Goal: Task Accomplishment & Management: Use online tool/utility

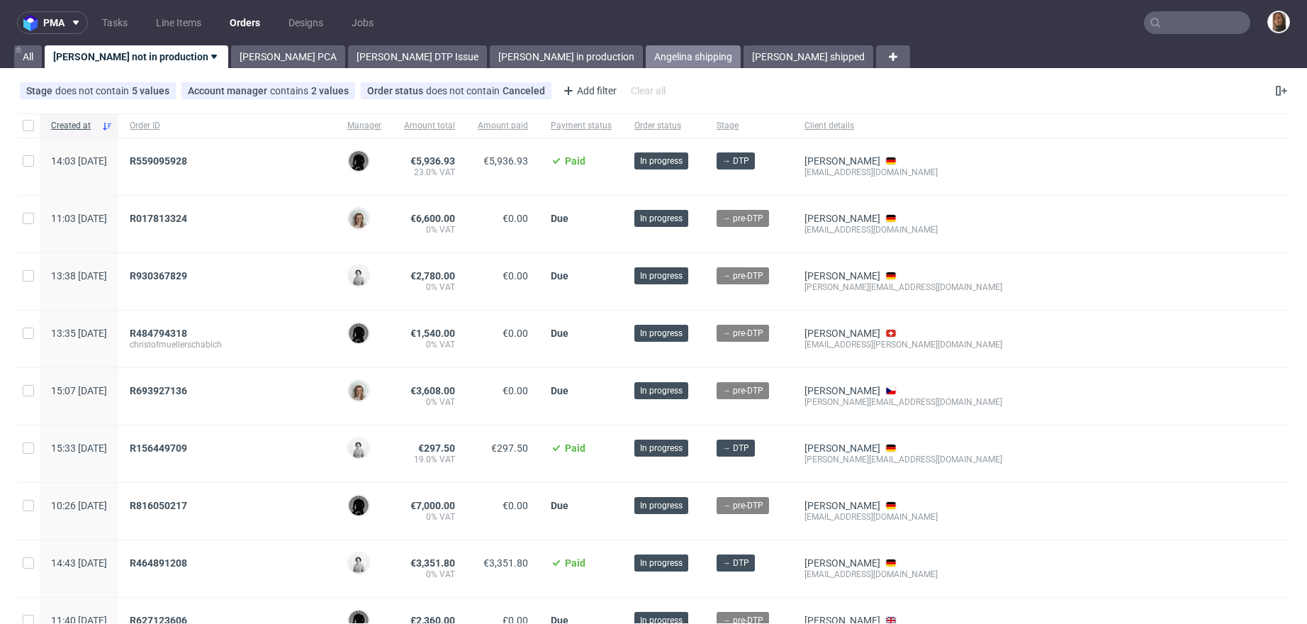
click at [646, 59] on link "Angelina shipping" at bounding box center [693, 56] width 95 height 23
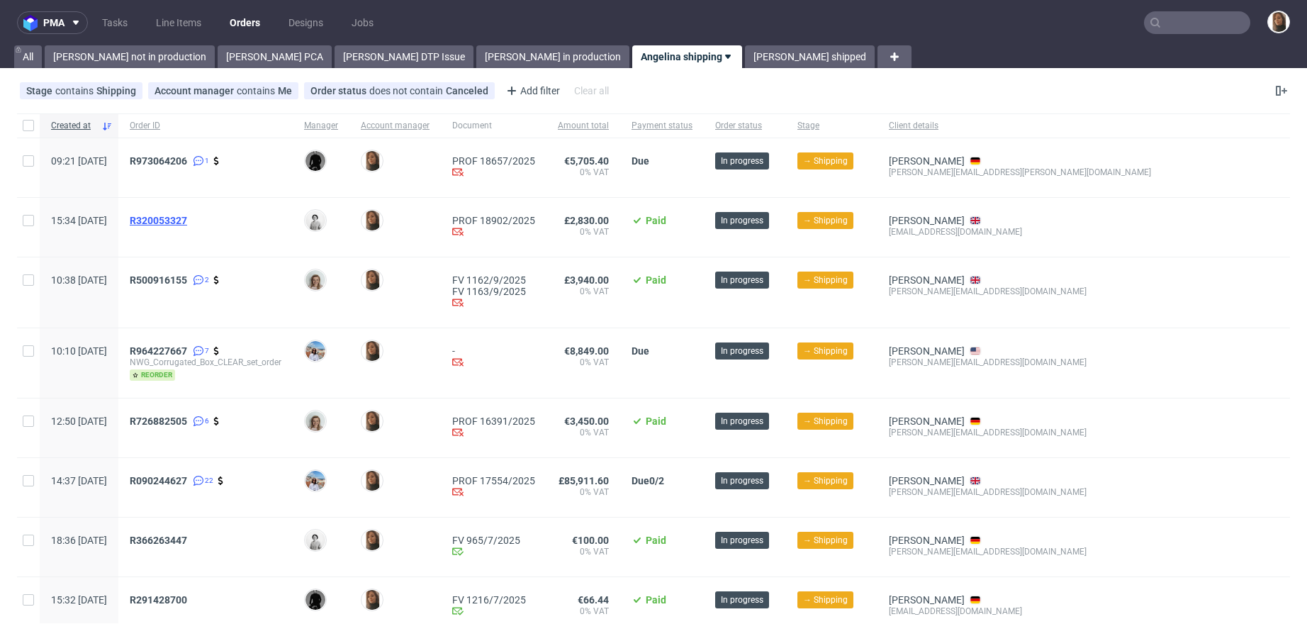
click at [187, 215] on span "R320053327" at bounding box center [158, 220] width 57 height 11
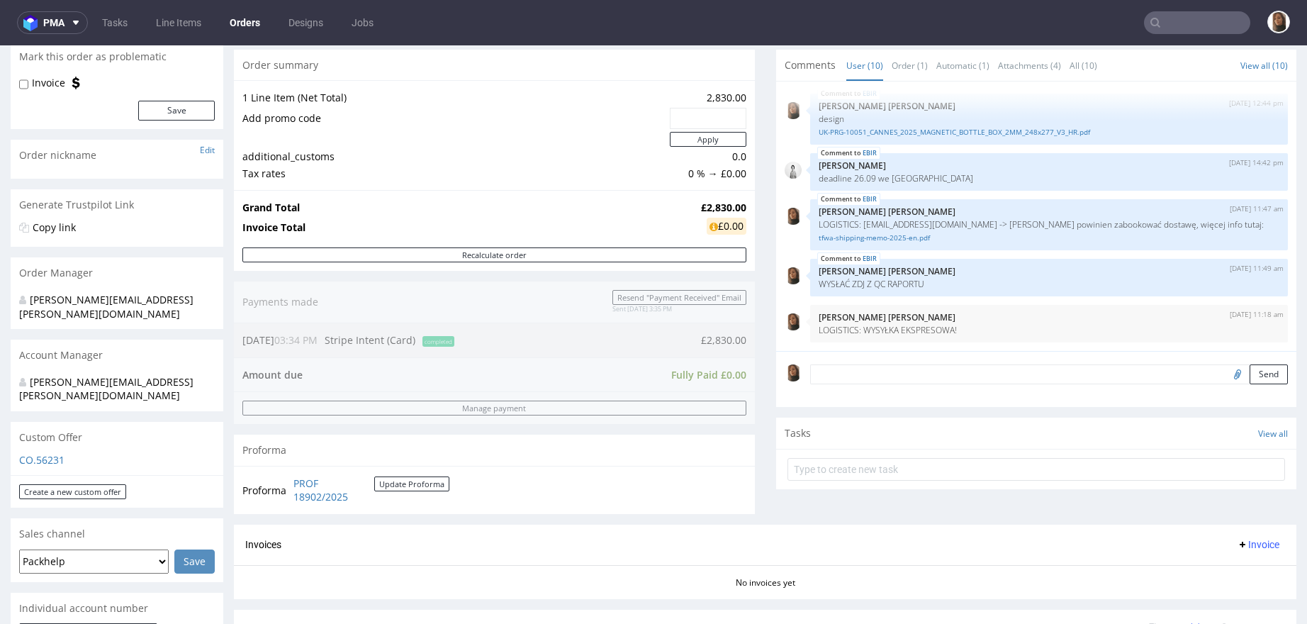
scroll to position [345, 0]
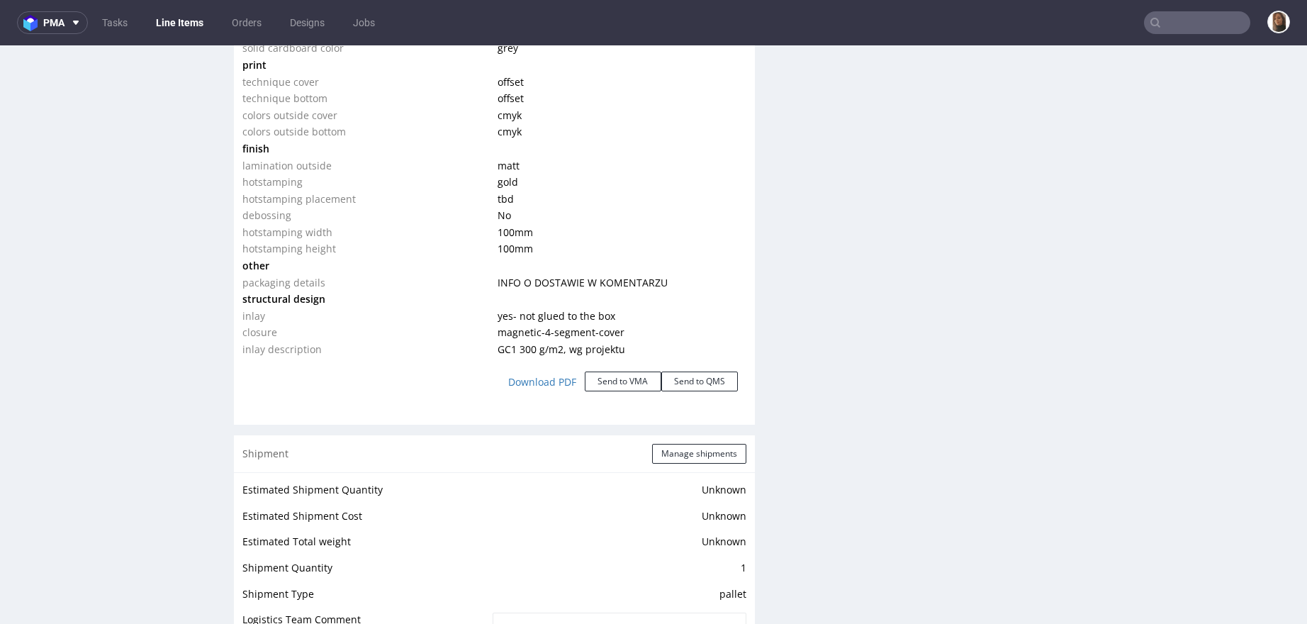
scroll to position [2148, 0]
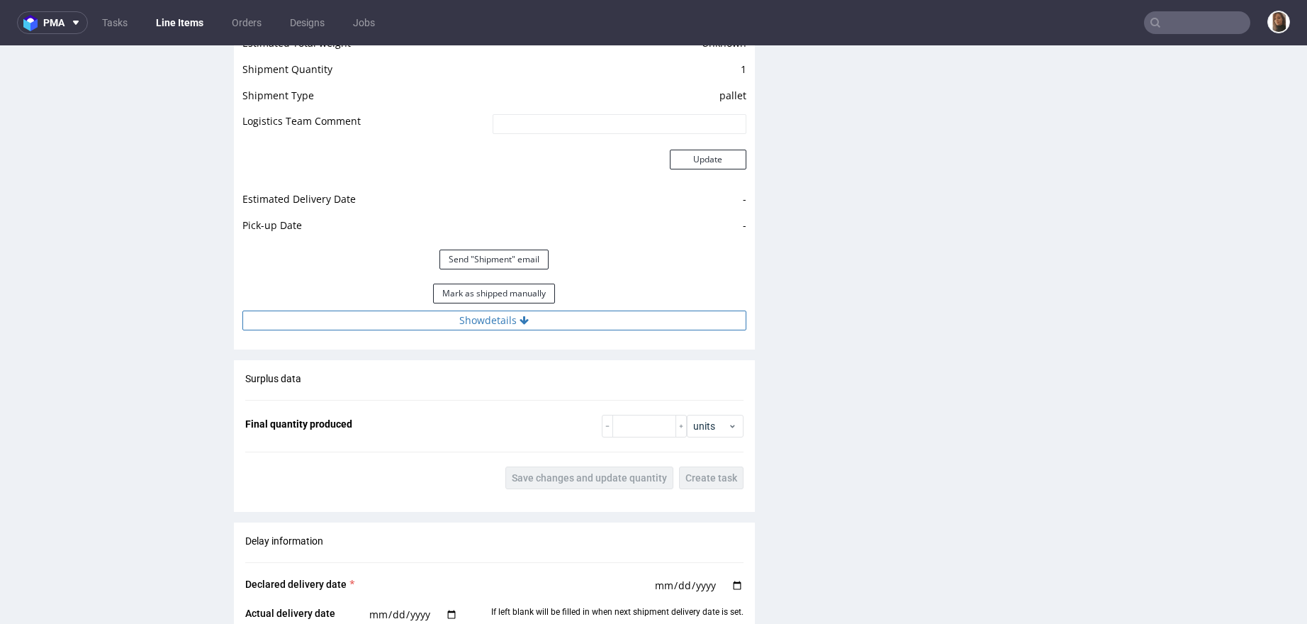
click at [470, 316] on button "Show details" at bounding box center [494, 321] width 504 height 20
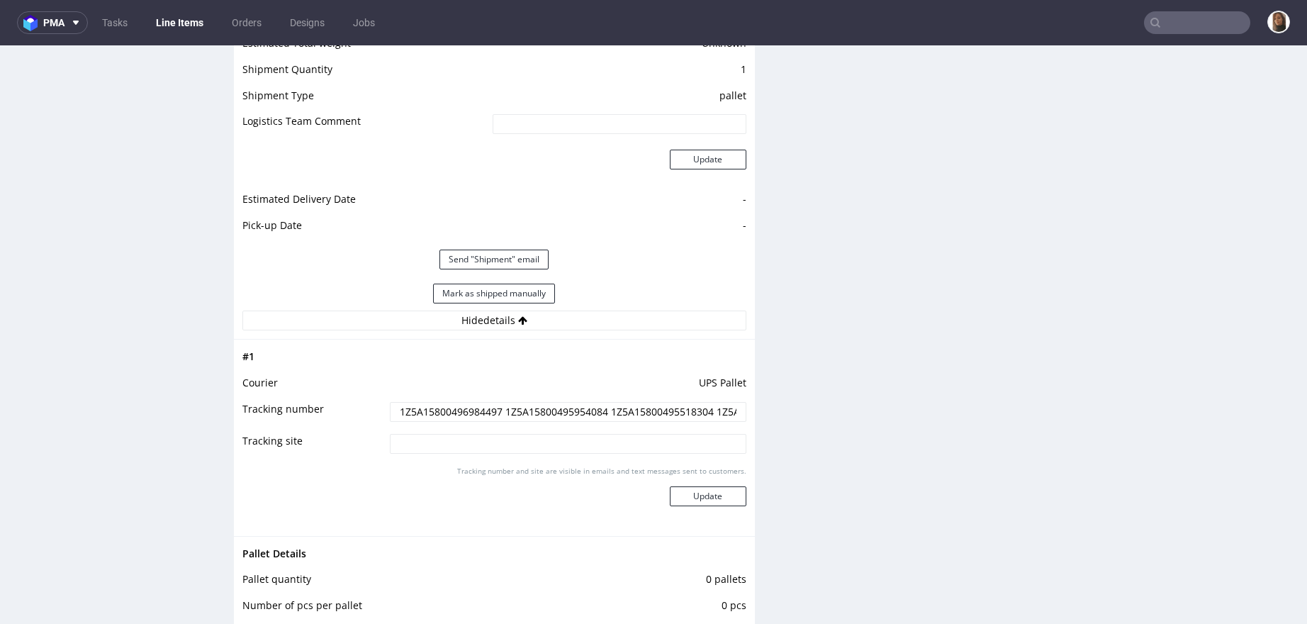
drag, startPoint x: 496, startPoint y: 408, endPoint x: 380, endPoint y: 406, distance: 115.6
click at [386, 406] on td "1Z5A15800496984497 1Z5A15800495954084 1Z5A15800495518304 1Z5A15800499071511" at bounding box center [566, 417] width 360 height 32
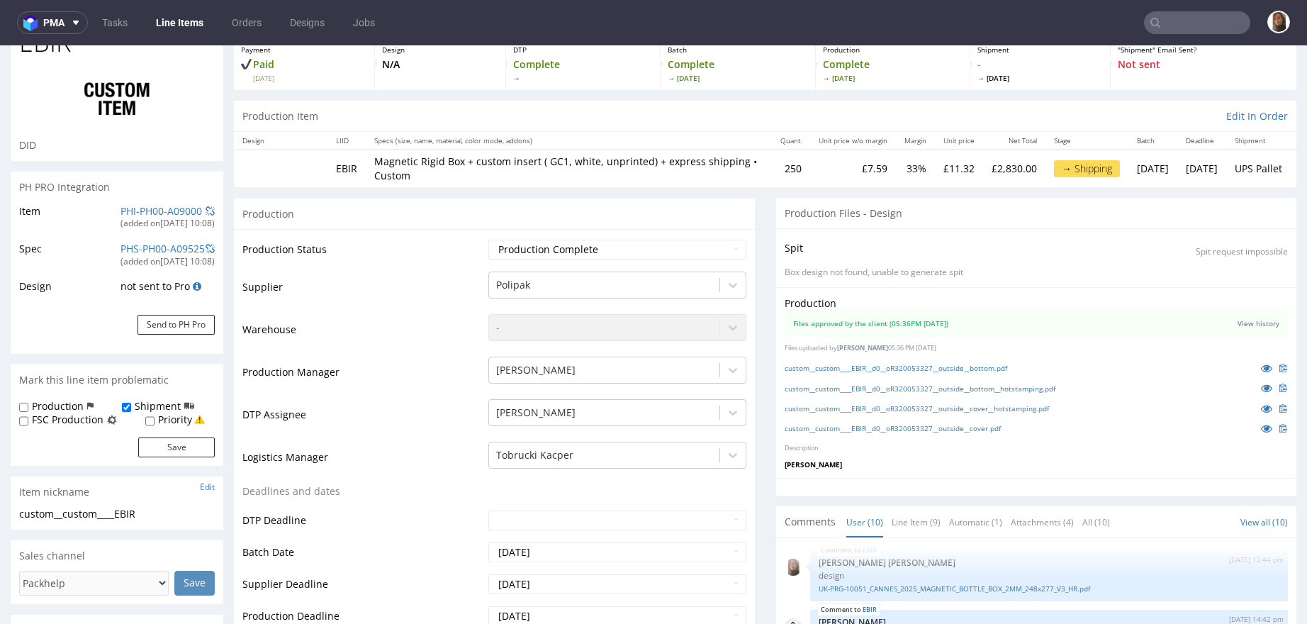
scroll to position [0, 0]
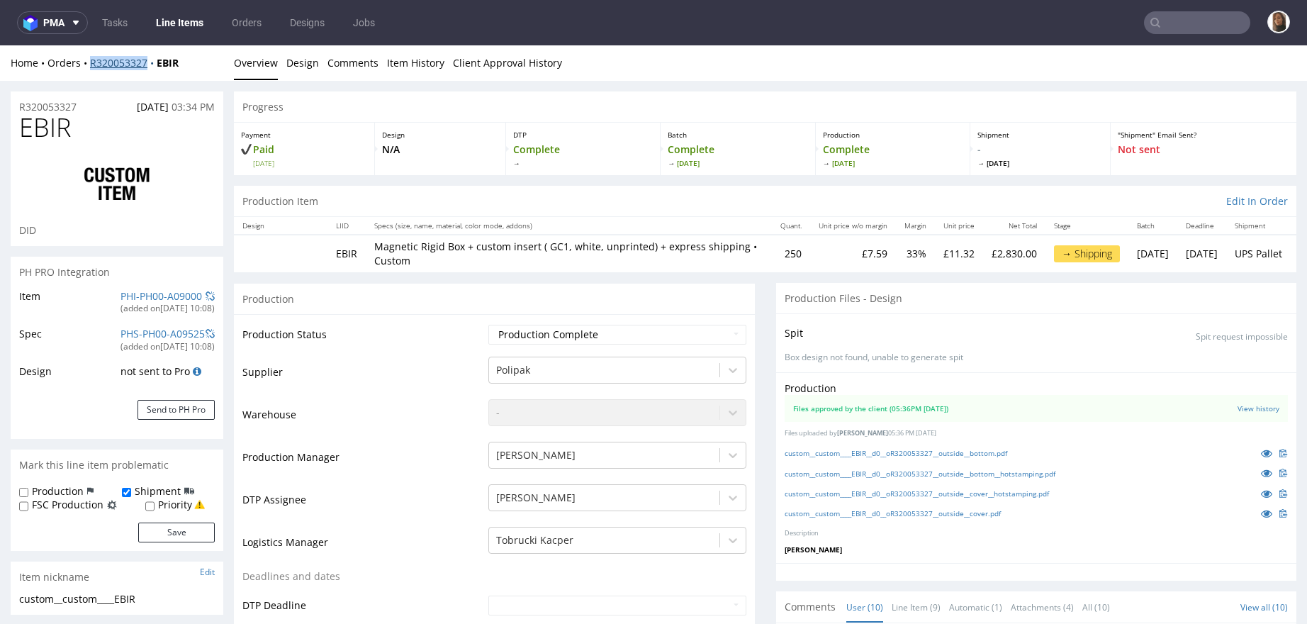
copy link "R320053327"
click at [245, 26] on link "Orders" at bounding box center [246, 22] width 47 height 23
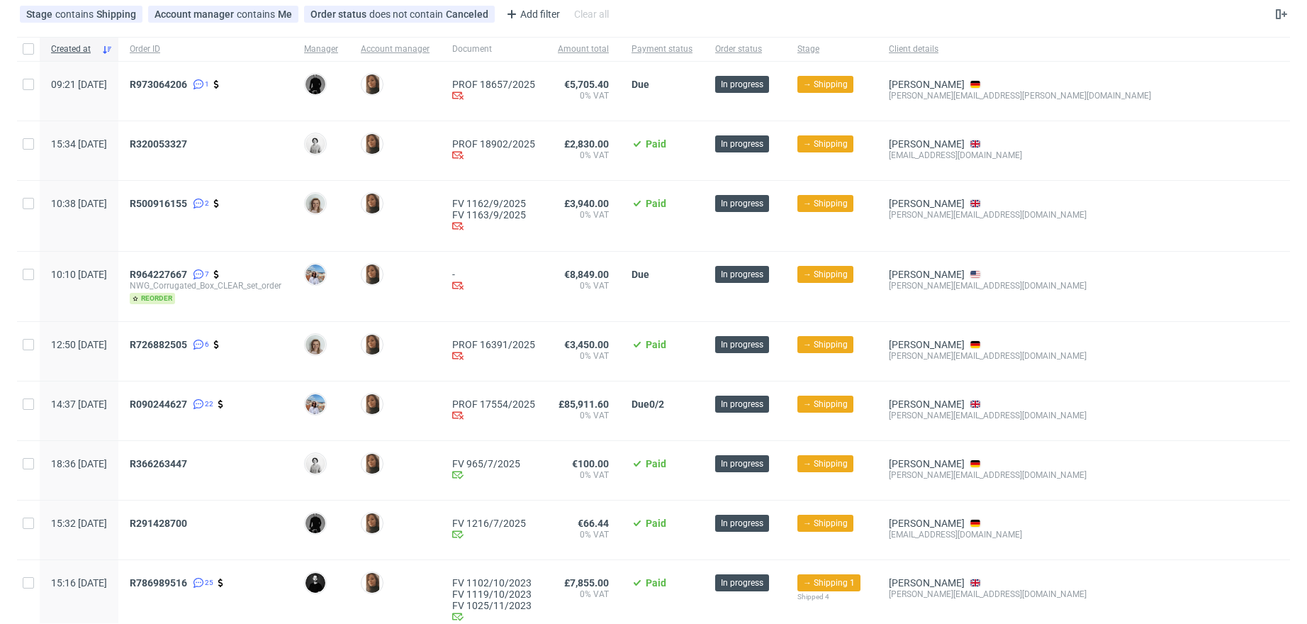
scroll to position [97, 0]
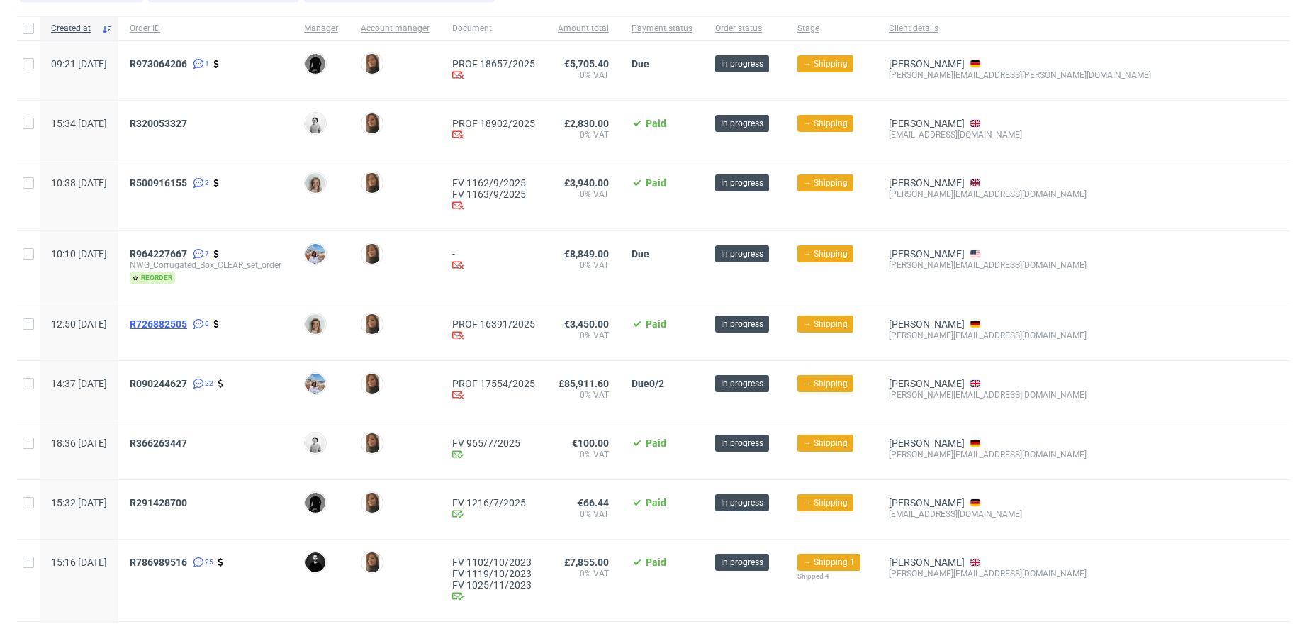
click at [187, 320] on span "R726882505" at bounding box center [158, 323] width 57 height 11
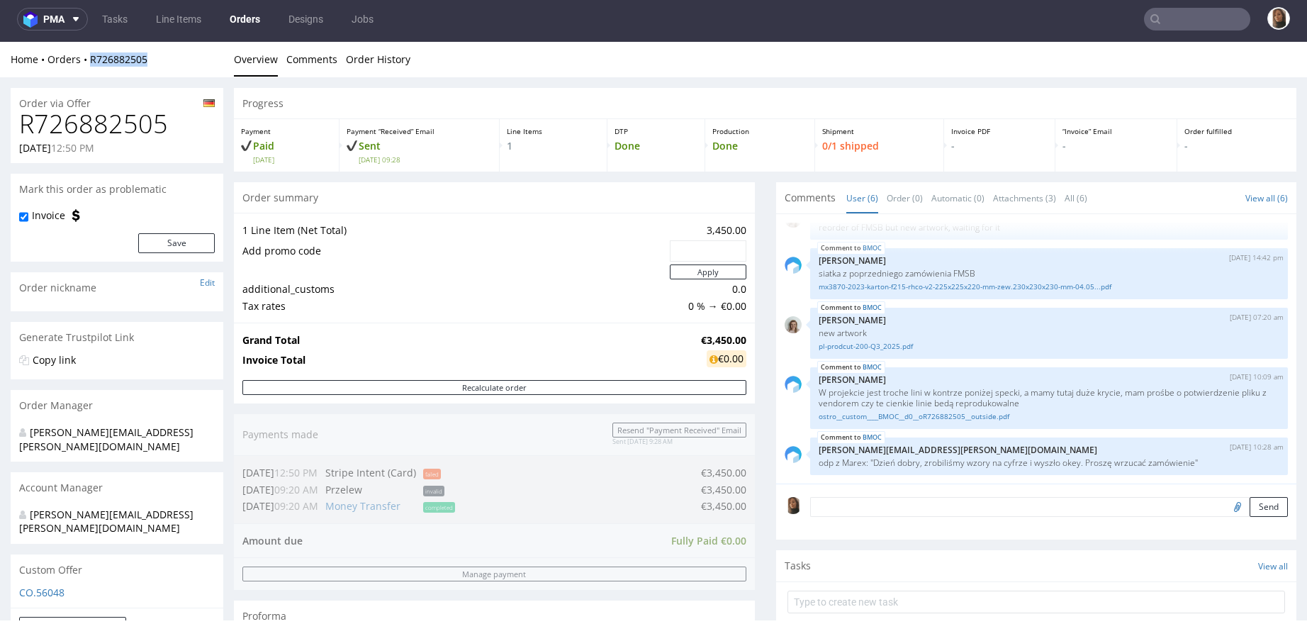
click at [242, 20] on link "Orders" at bounding box center [245, 19] width 48 height 23
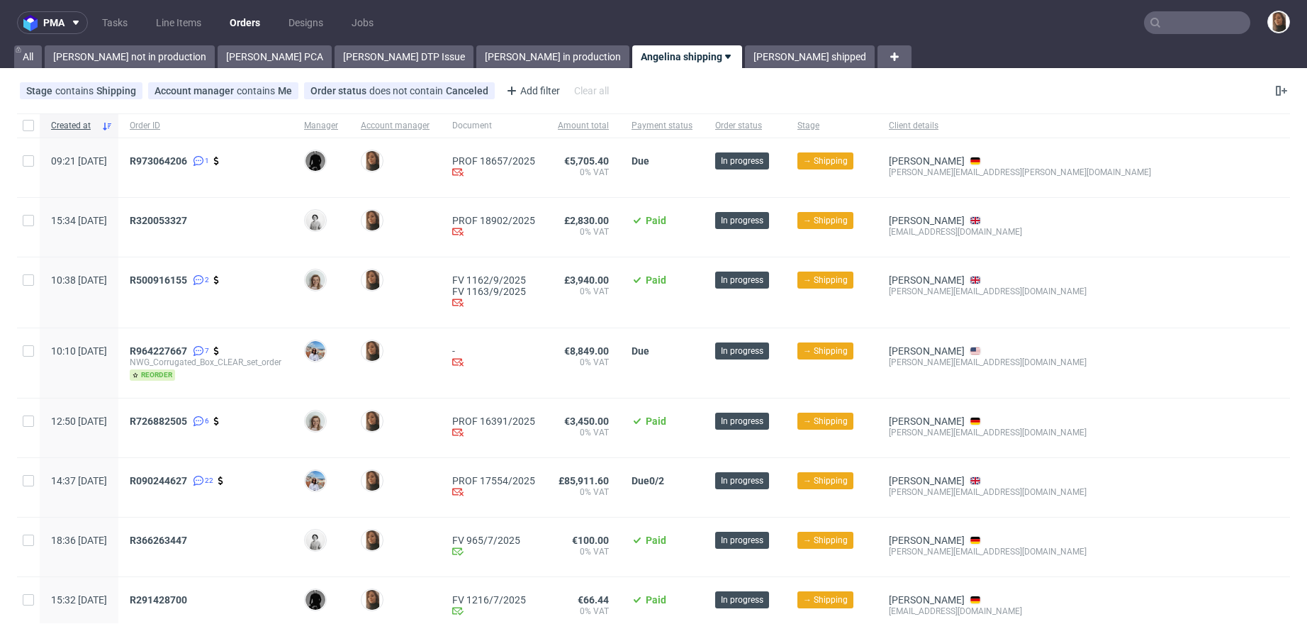
scroll to position [1, 0]
click at [187, 160] on span "R973064206" at bounding box center [158, 160] width 57 height 11
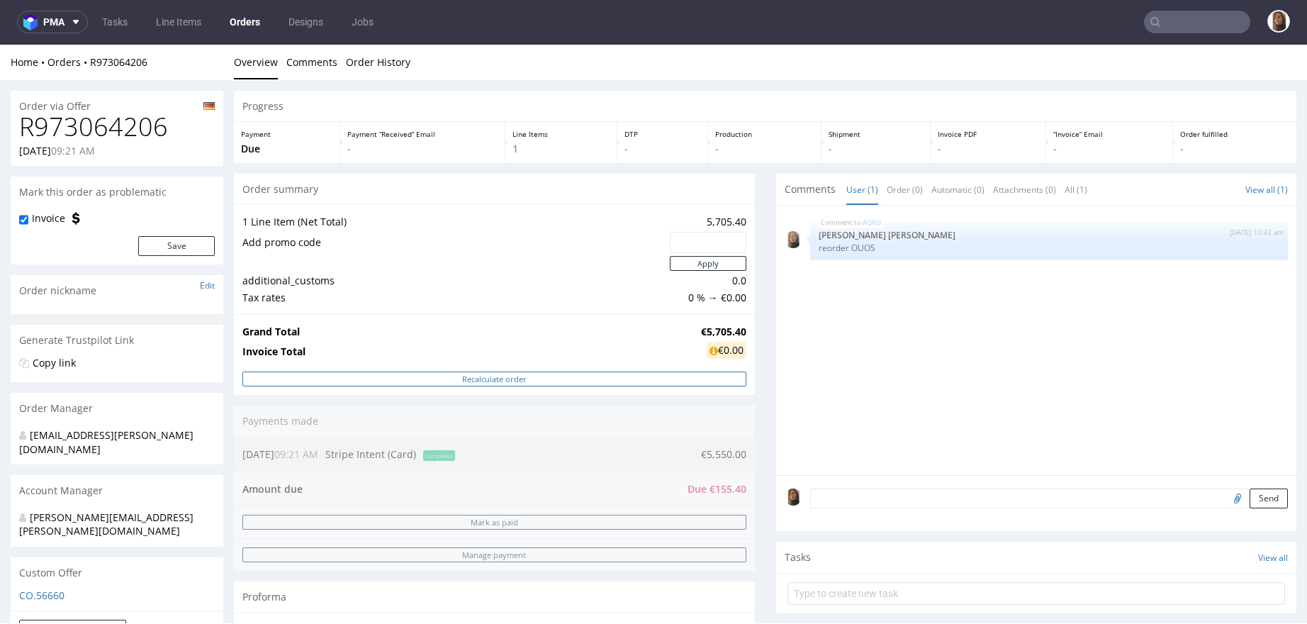
scroll to position [386, 0]
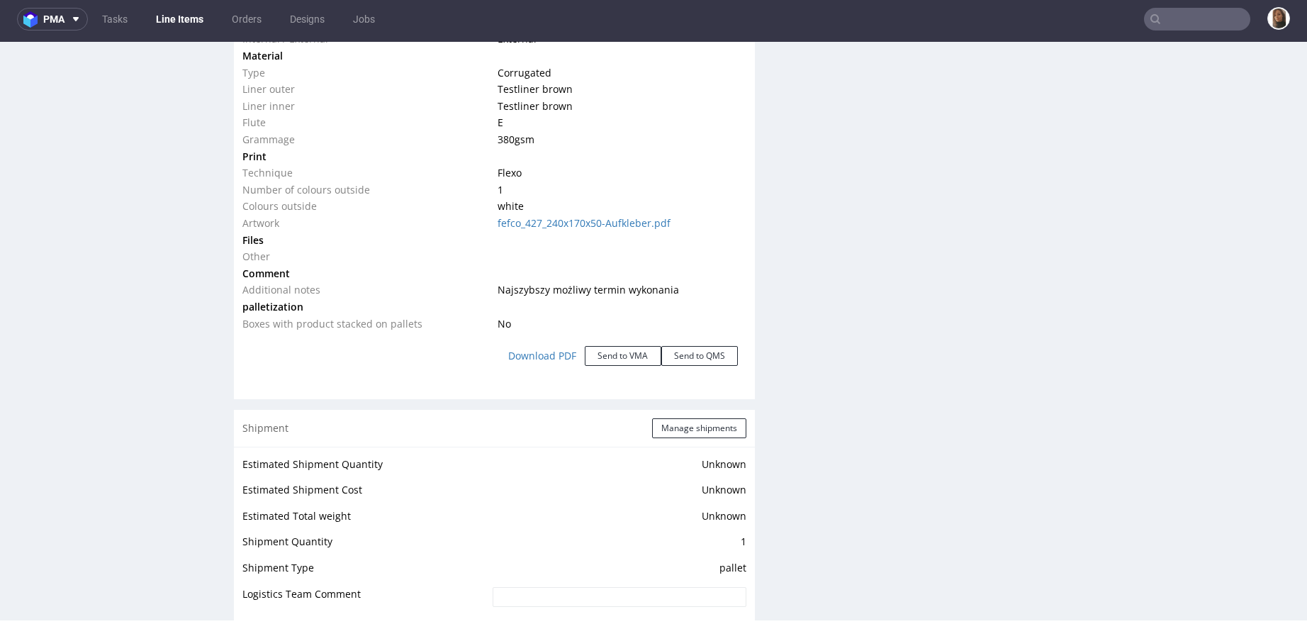
scroll to position [1958, 0]
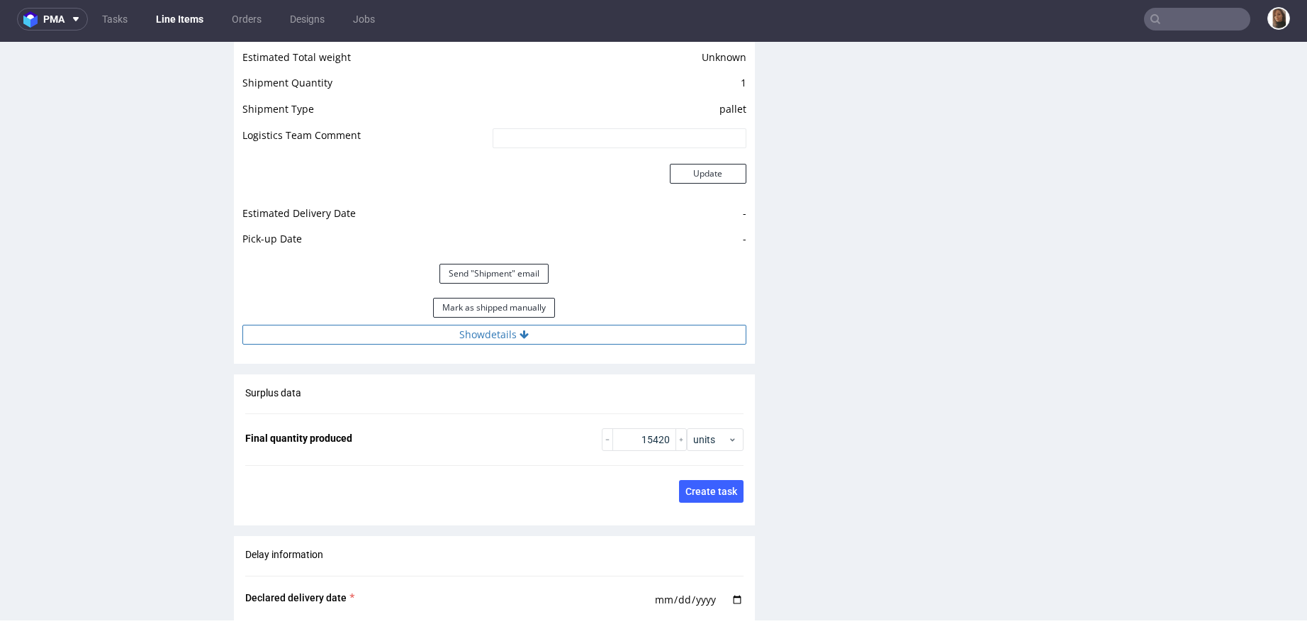
click at [494, 332] on button "Show details" at bounding box center [494, 335] width 504 height 20
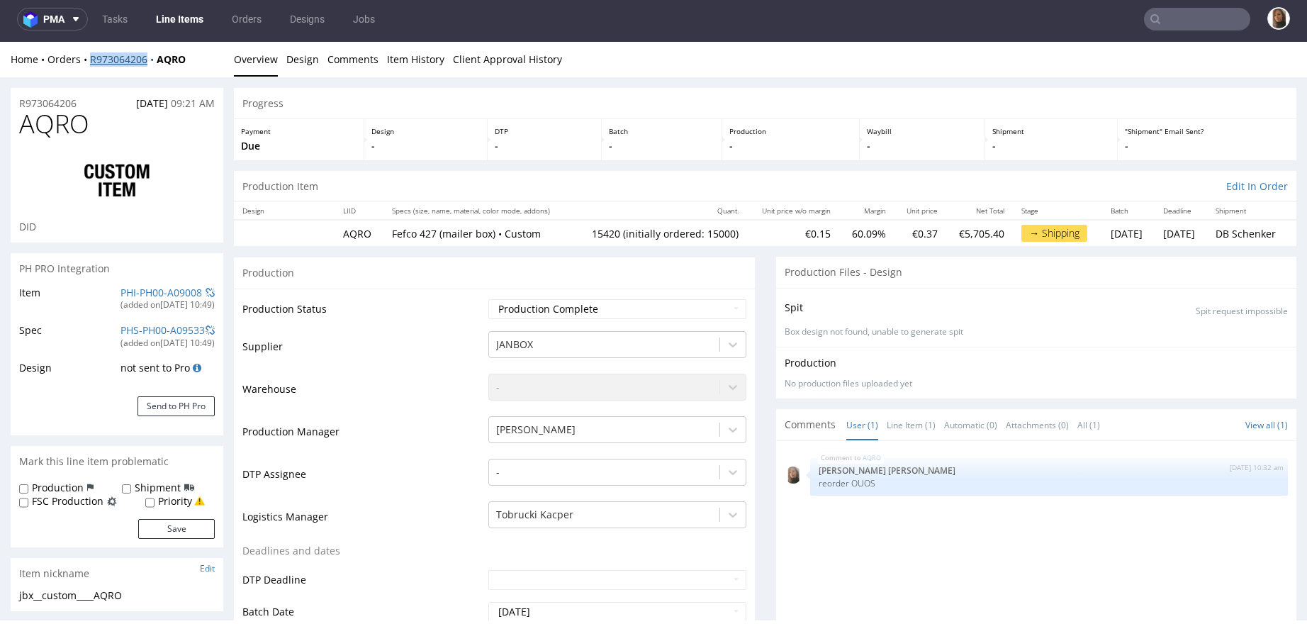
scroll to position [622, 0]
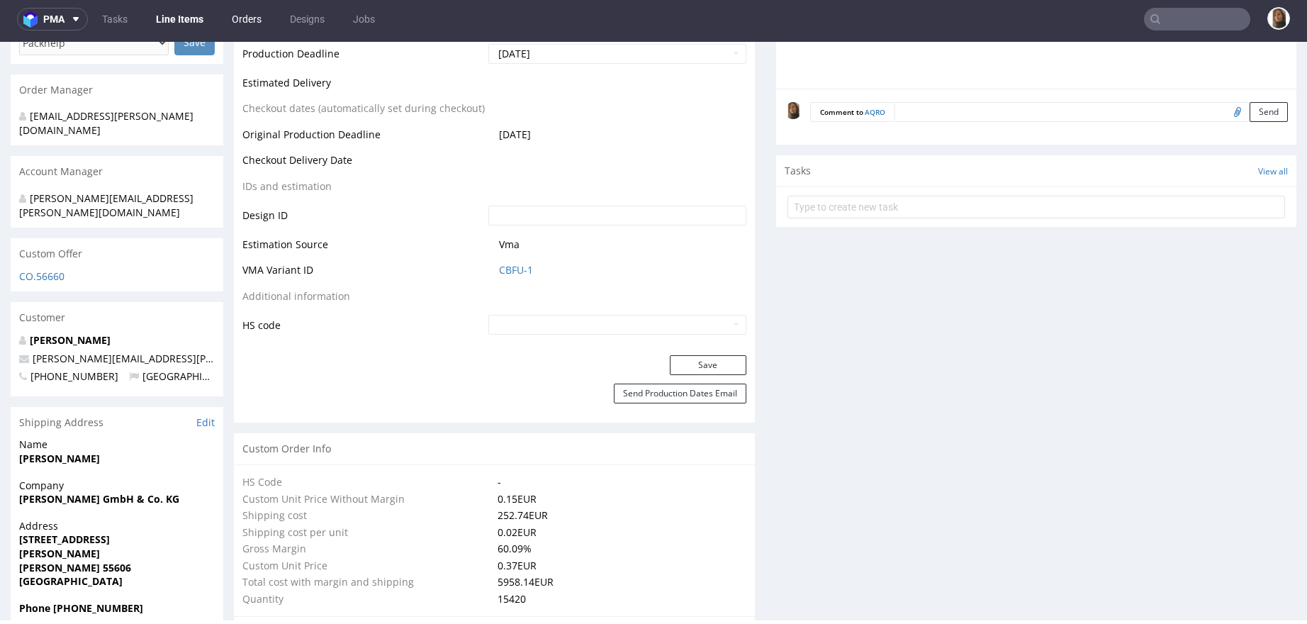
click at [247, 26] on link "Orders" at bounding box center [246, 19] width 47 height 23
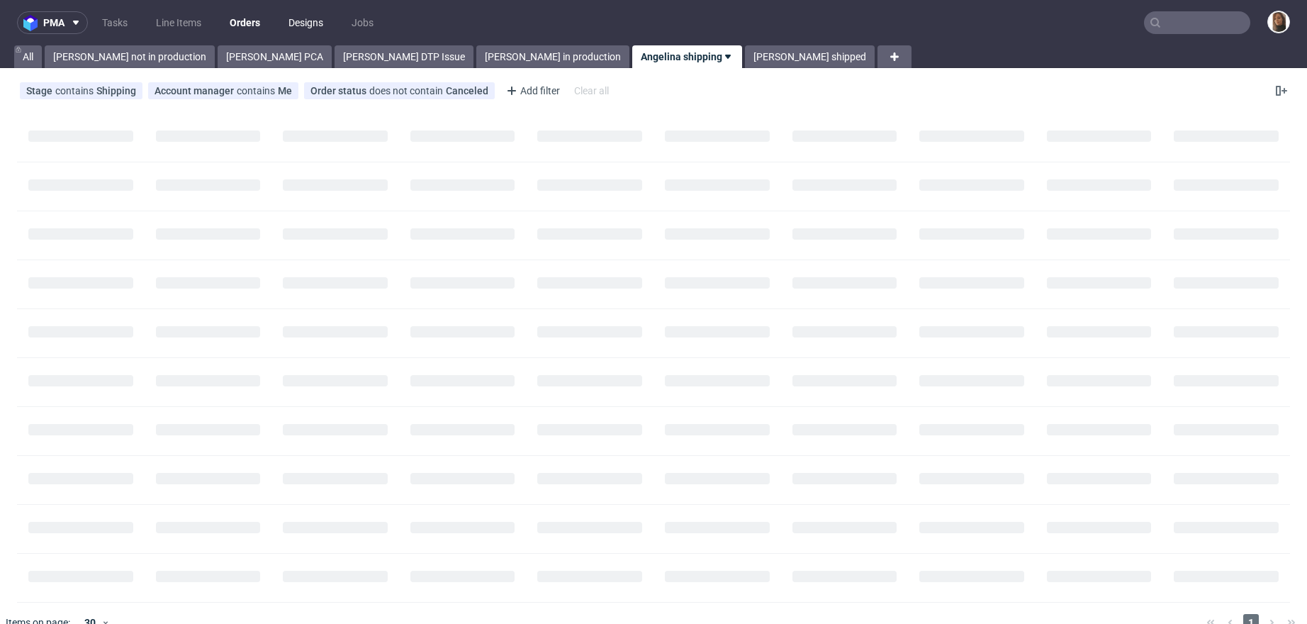
click at [293, 23] on link "Designs" at bounding box center [306, 22] width 52 height 23
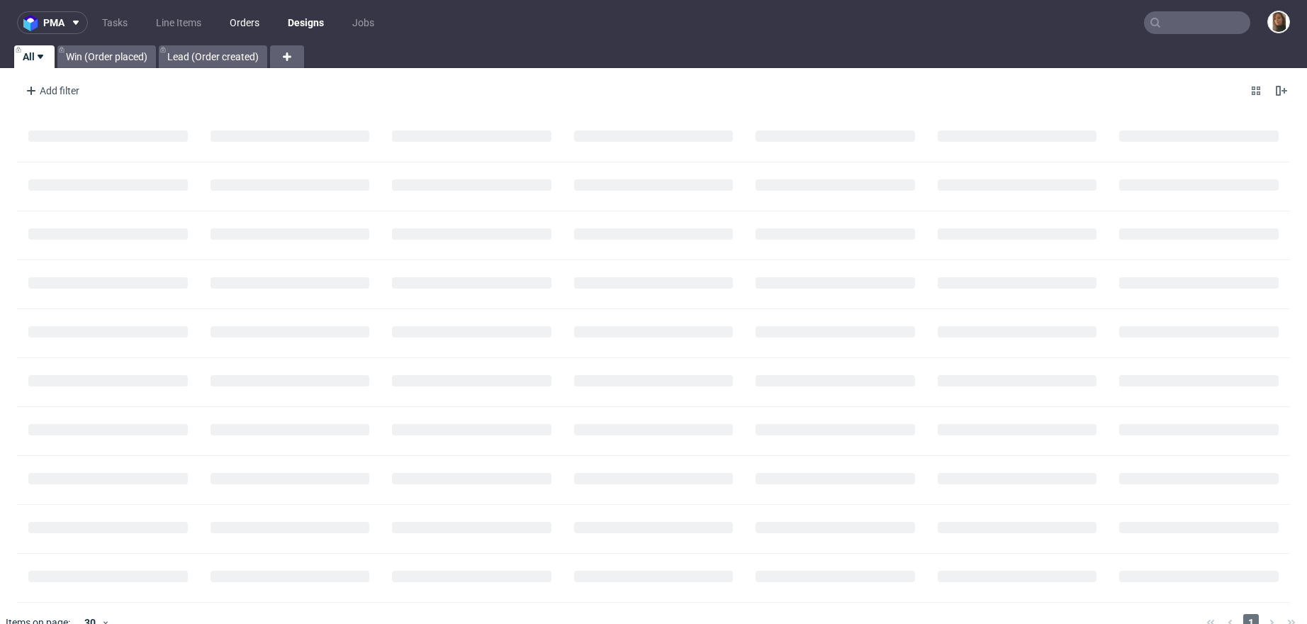
click at [239, 19] on link "Orders" at bounding box center [244, 22] width 47 height 23
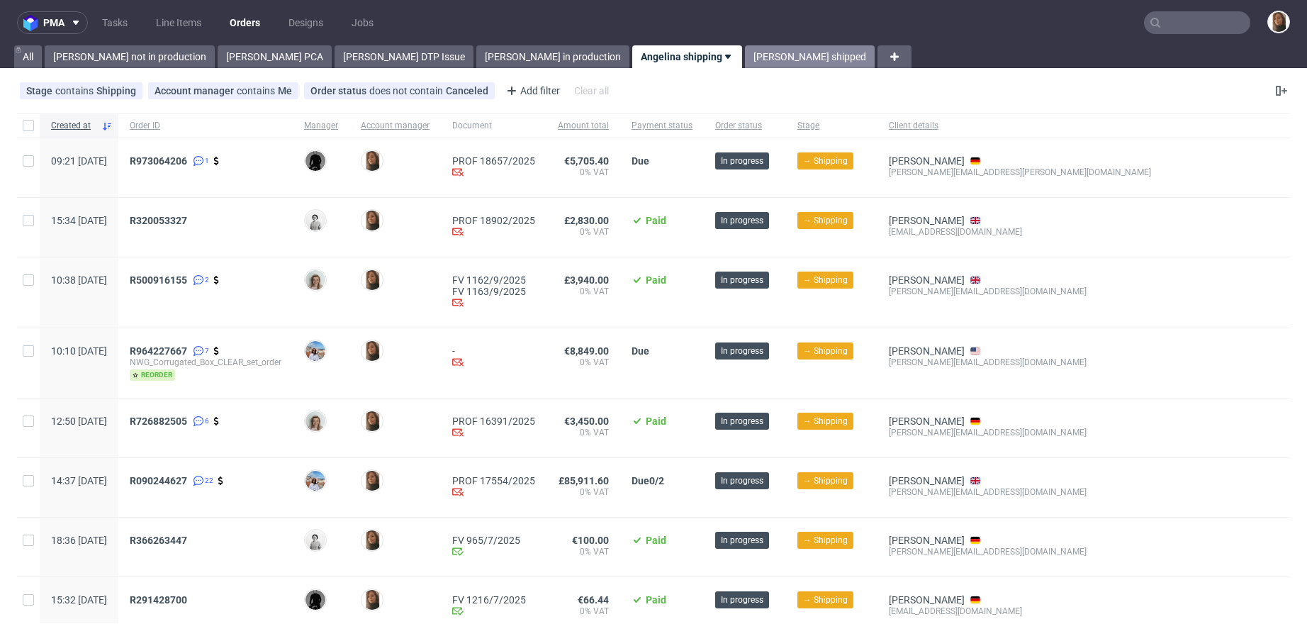
click at [745, 50] on link "Angelina shipped" at bounding box center [810, 56] width 130 height 23
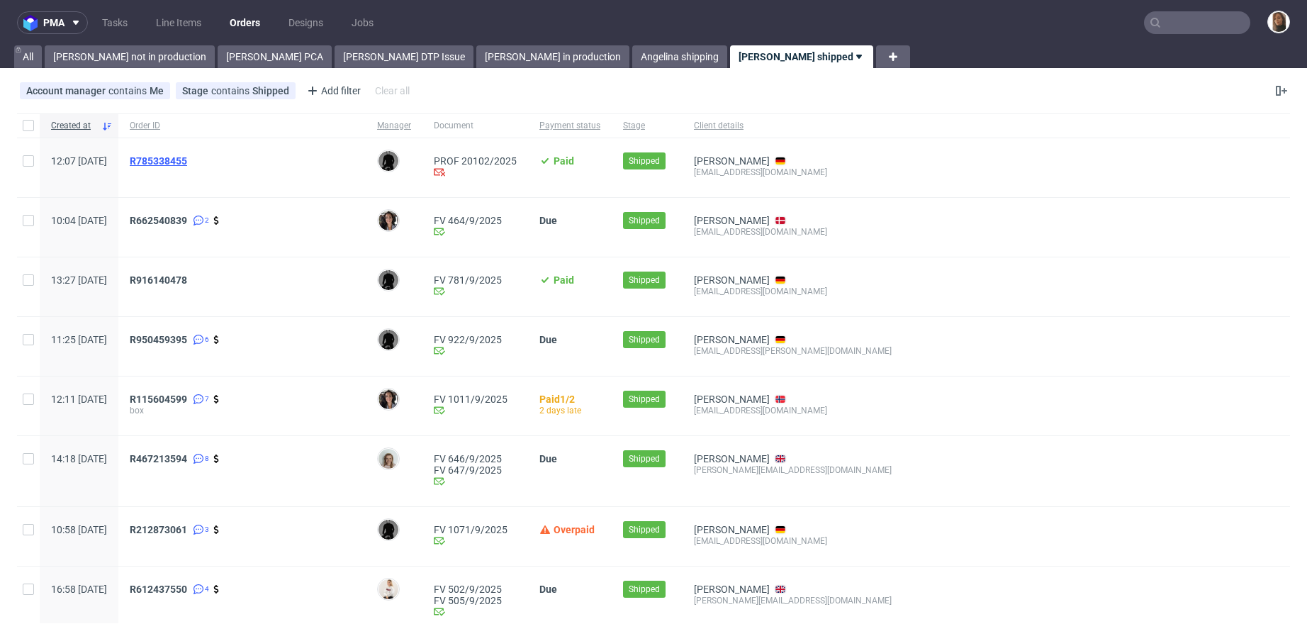
click at [187, 160] on span "R785338455" at bounding box center [158, 160] width 57 height 11
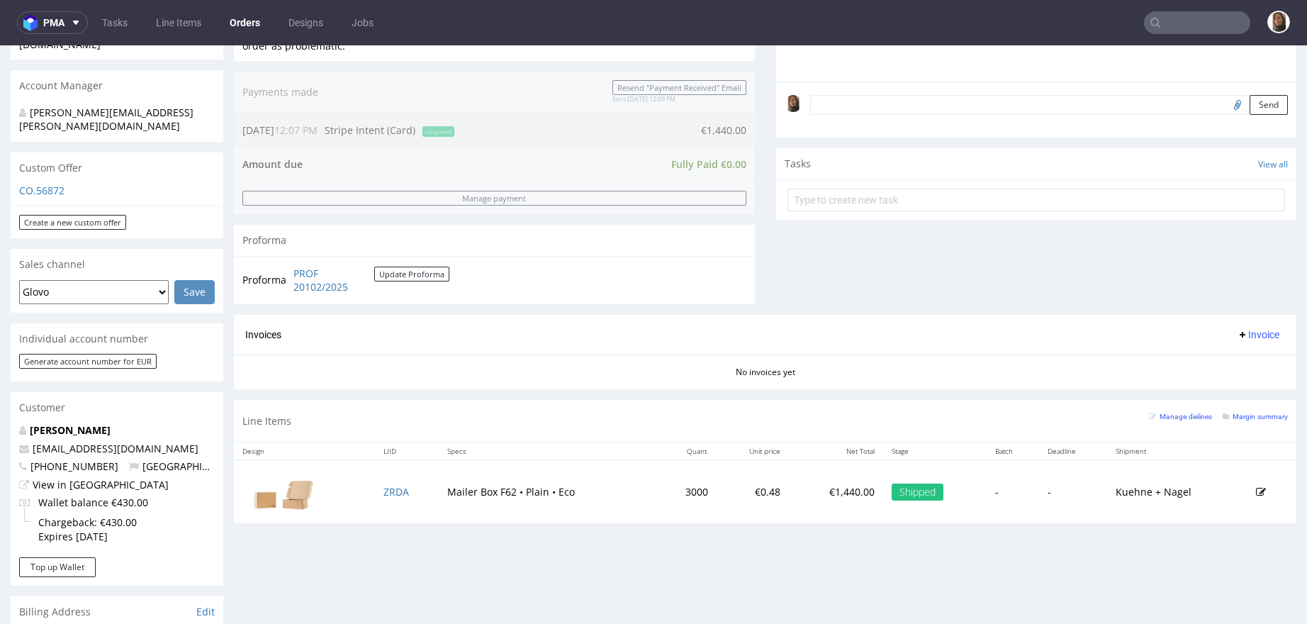
scroll to position [409, 0]
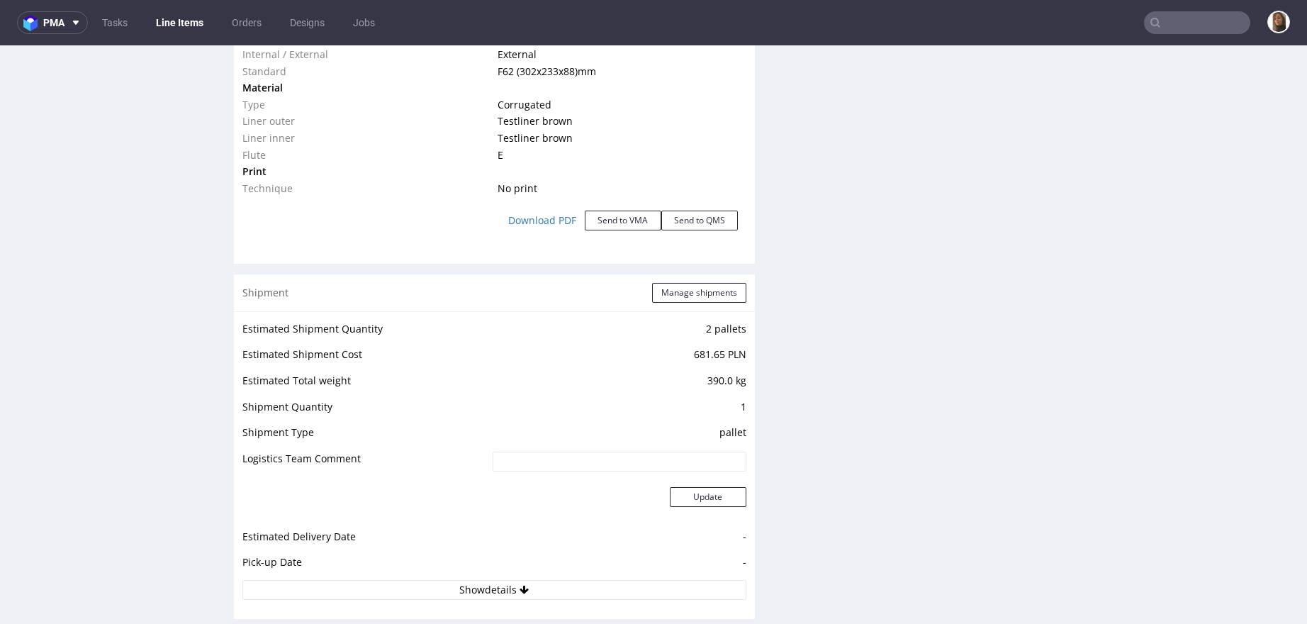
scroll to position [1717, 0]
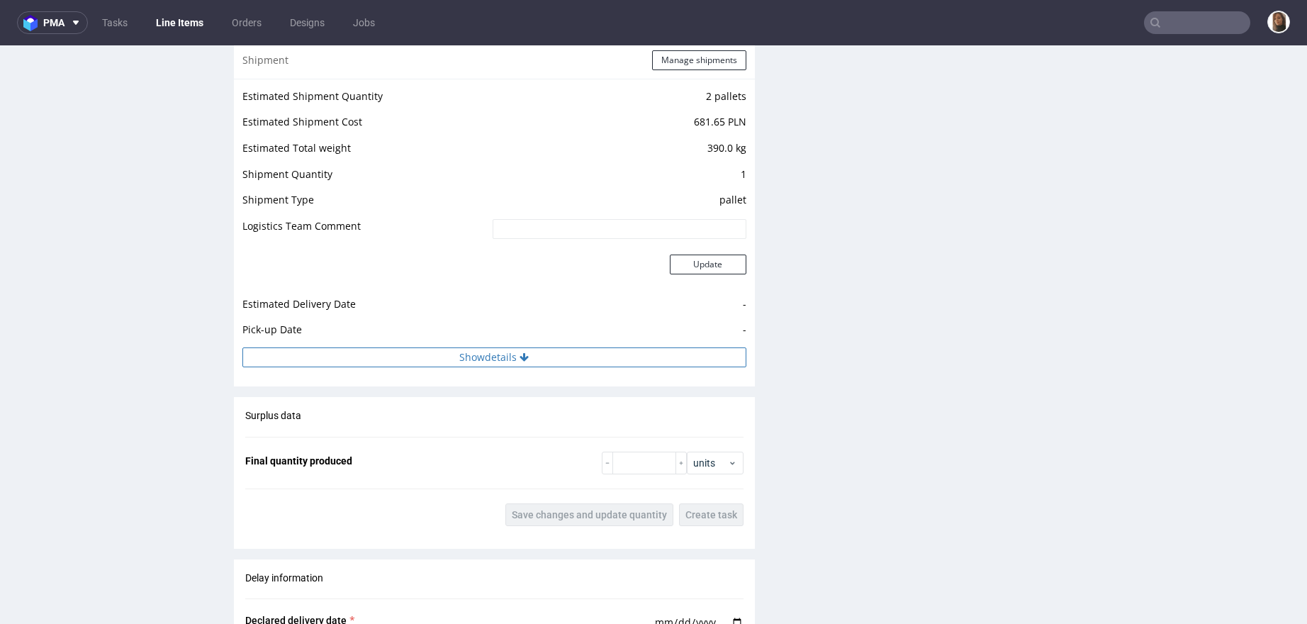
click at [467, 360] on button "Show details" at bounding box center [494, 357] width 504 height 20
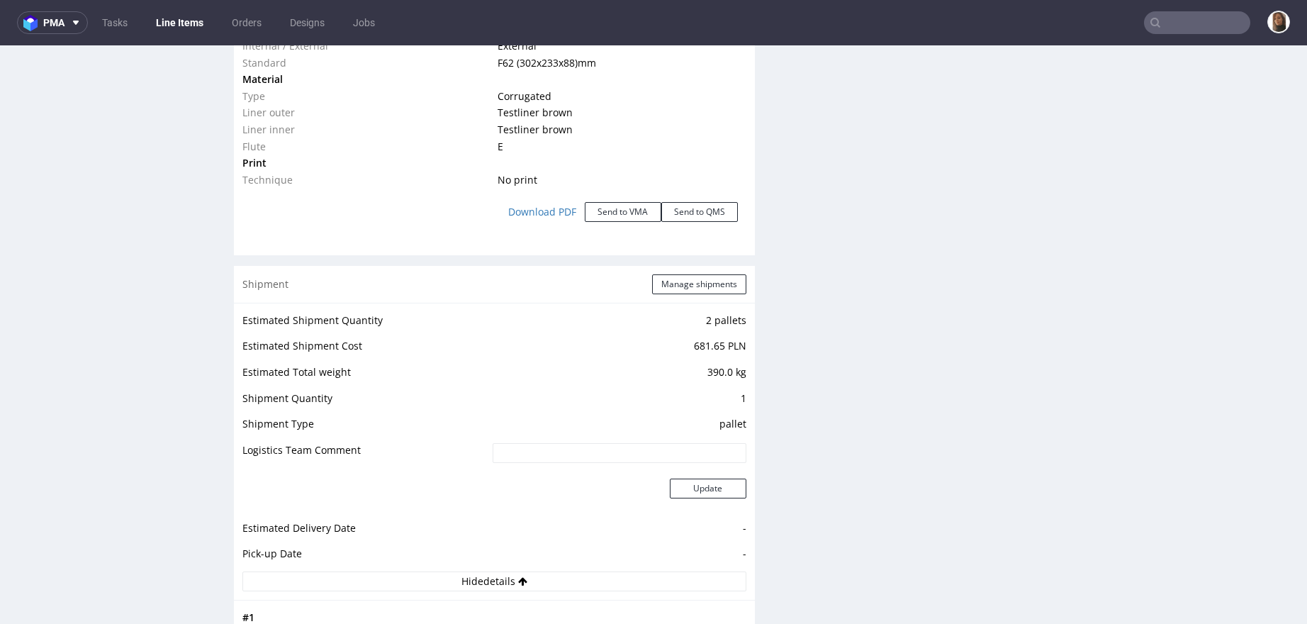
scroll to position [1751, 0]
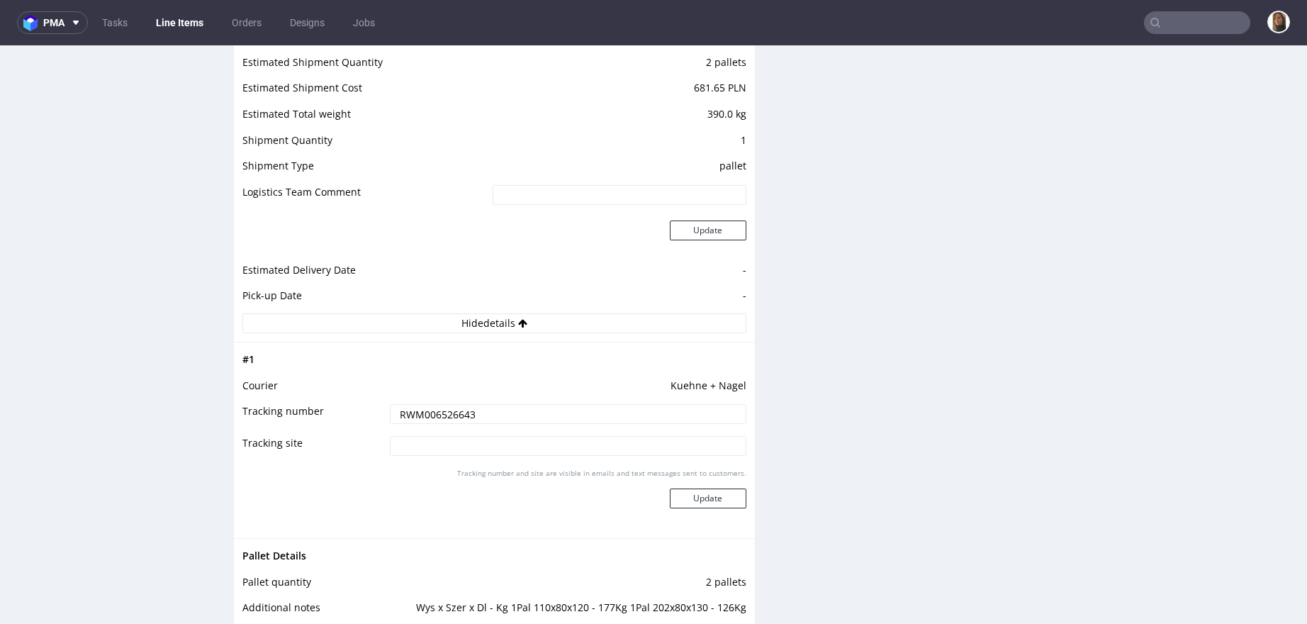
click at [426, 408] on input "RWM006526643" at bounding box center [568, 414] width 357 height 20
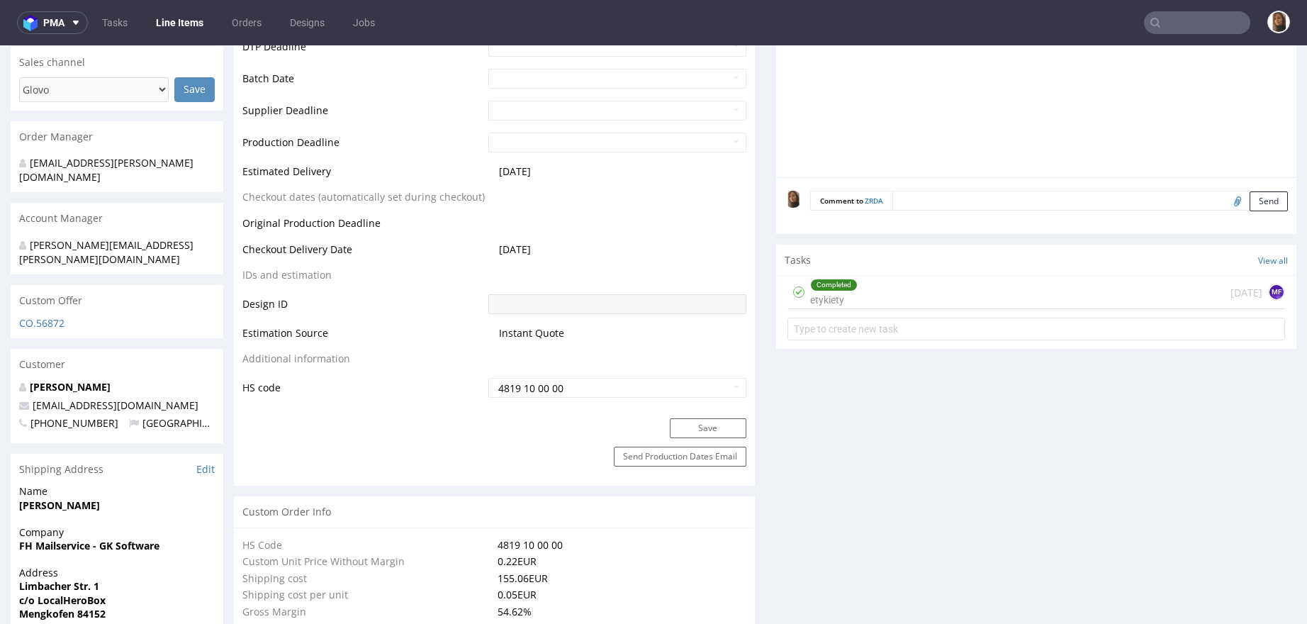
scroll to position [0, 0]
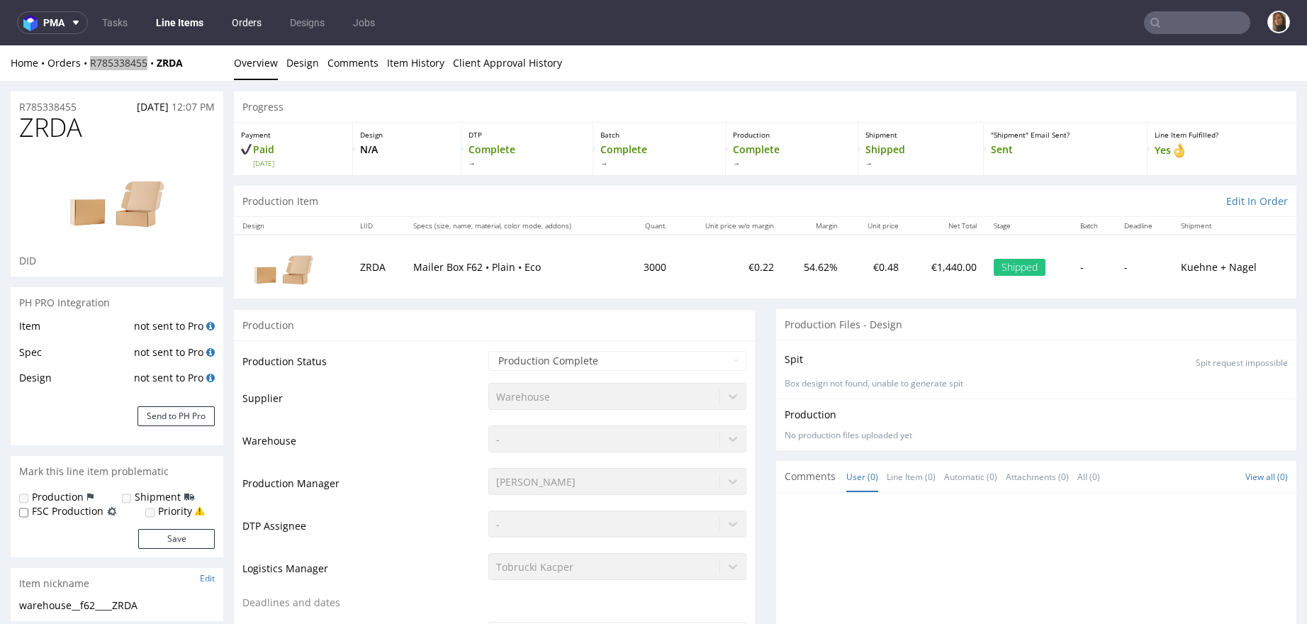
click at [259, 26] on link "Orders" at bounding box center [246, 22] width 47 height 23
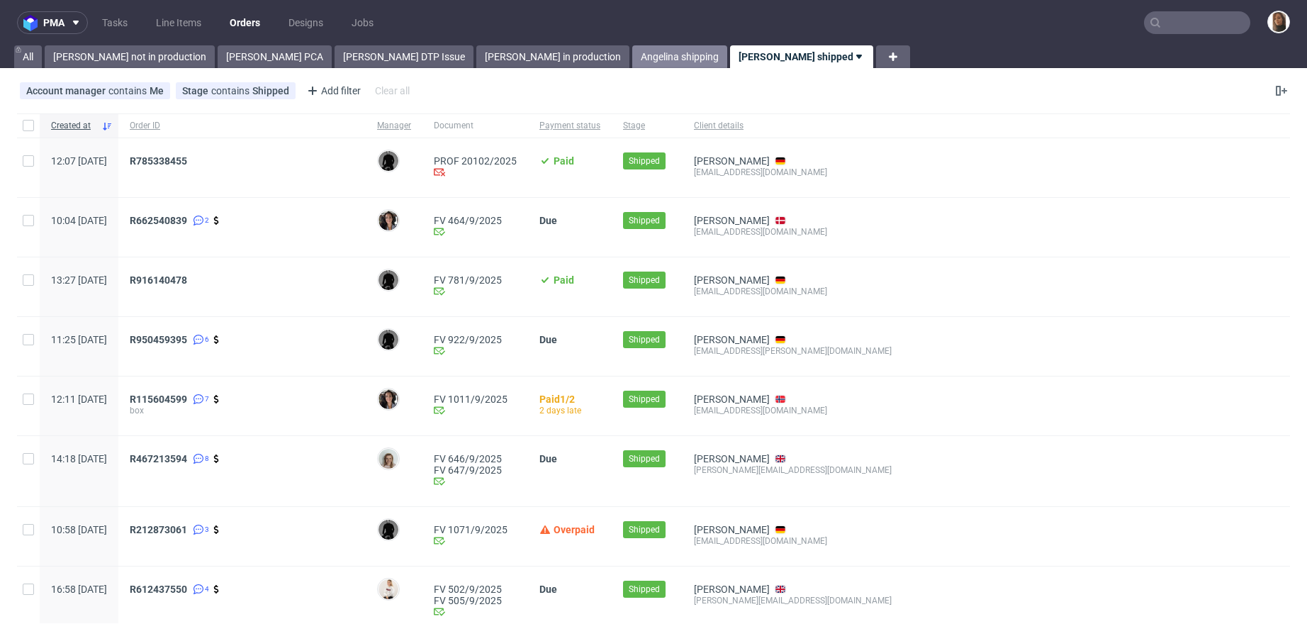
click at [632, 50] on link "Angelina shipping" at bounding box center [679, 56] width 95 height 23
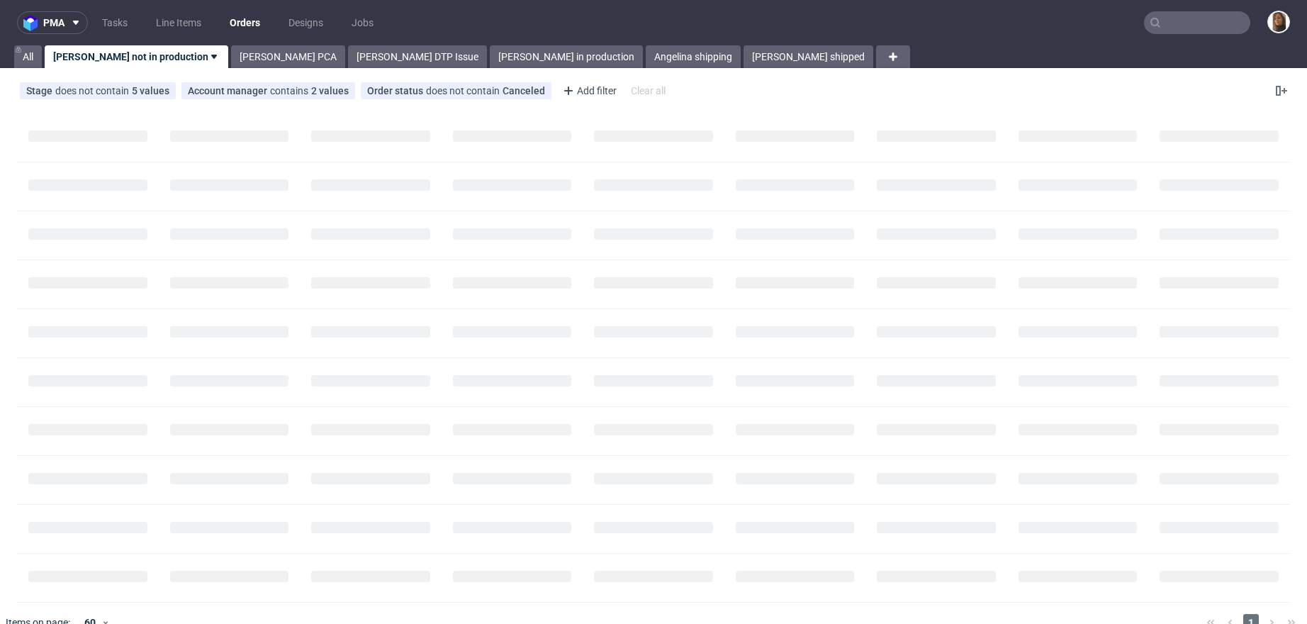
click at [1228, 17] on input "text" at bounding box center [1197, 22] width 106 height 23
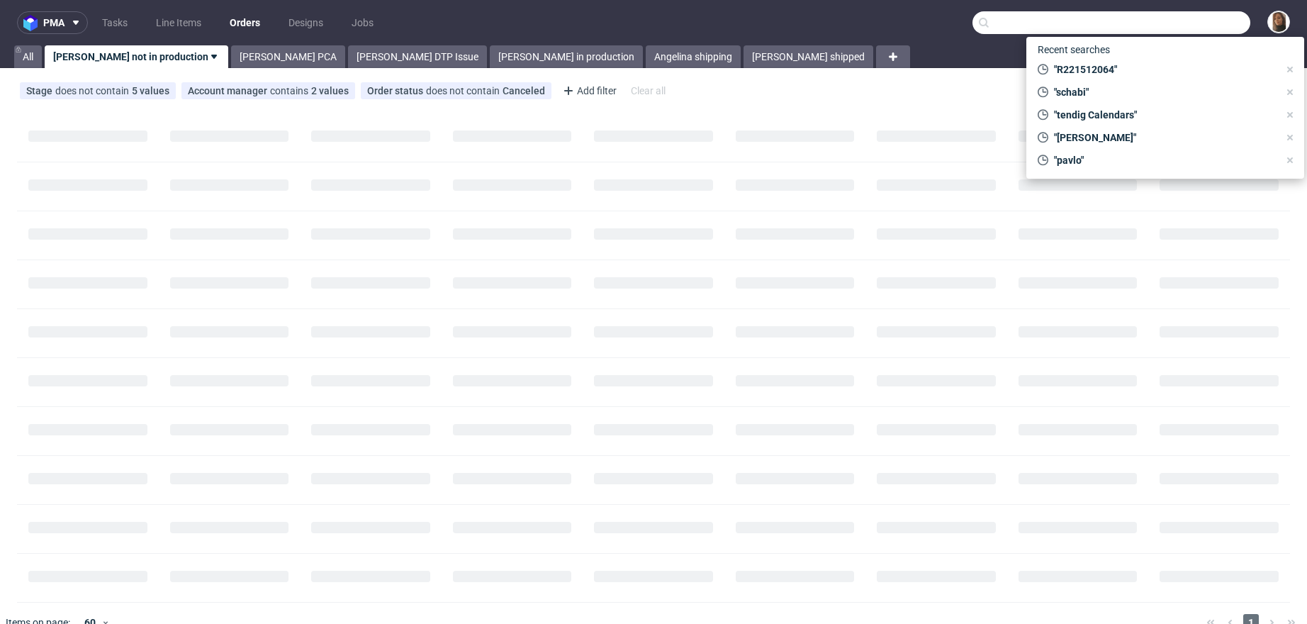
paste input "[EMAIL_ADDRESS][DOMAIN_NAME]"
type input "[EMAIL_ADDRESS][DOMAIN_NAME]"
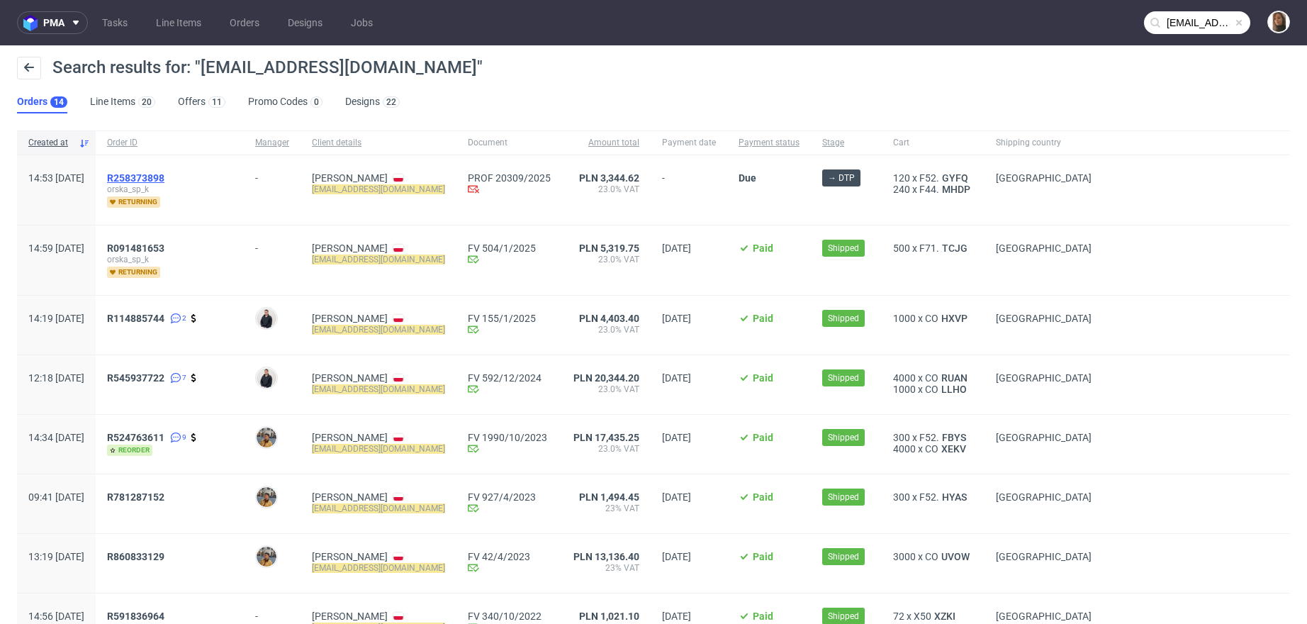
click at [164, 172] on span "R258373898" at bounding box center [135, 177] width 57 height 11
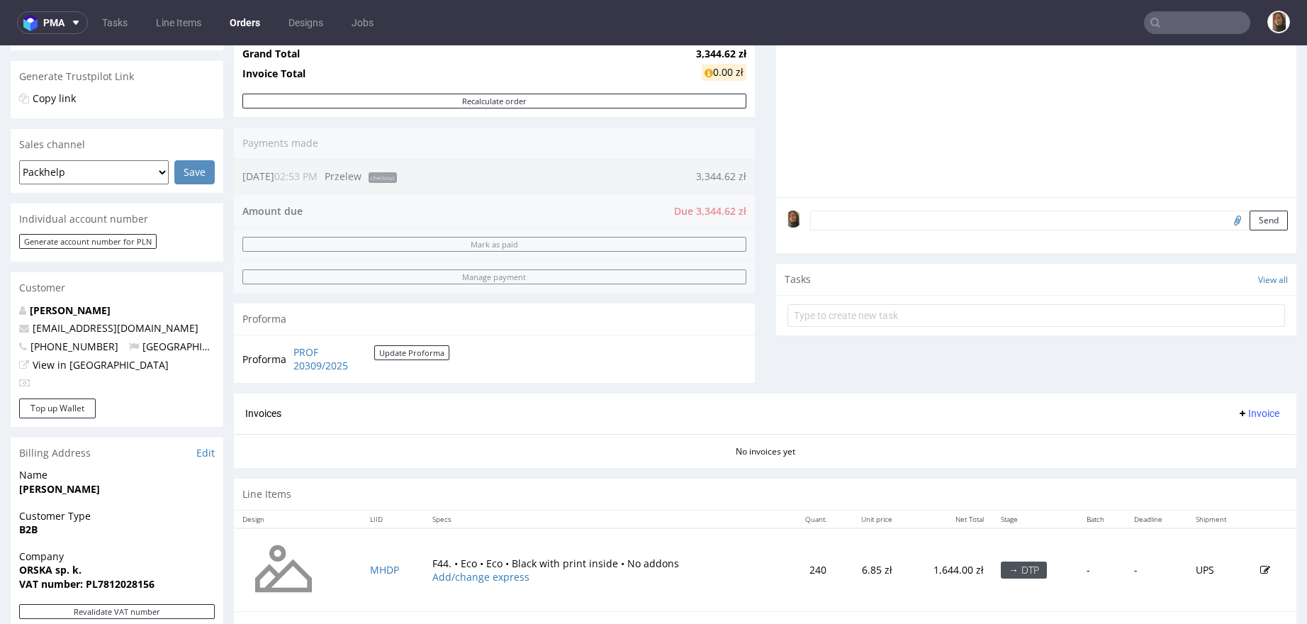
scroll to position [431, 0]
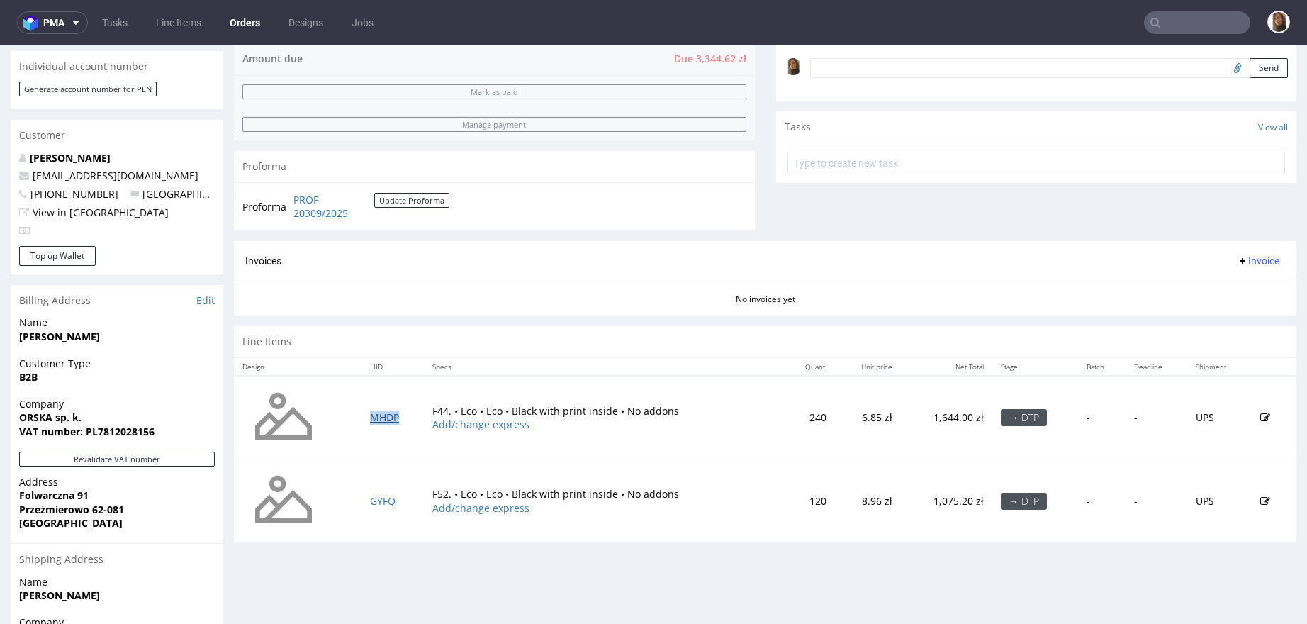
click at [385, 415] on link "MHDP" at bounding box center [384, 417] width 29 height 13
click at [381, 498] on link "GYFQ" at bounding box center [383, 500] width 26 height 13
click at [481, 302] on div "No invoices yet" at bounding box center [765, 293] width 1063 height 24
click at [382, 415] on link "MHDP" at bounding box center [384, 417] width 29 height 13
click at [380, 497] on link "GYFQ" at bounding box center [383, 500] width 26 height 13
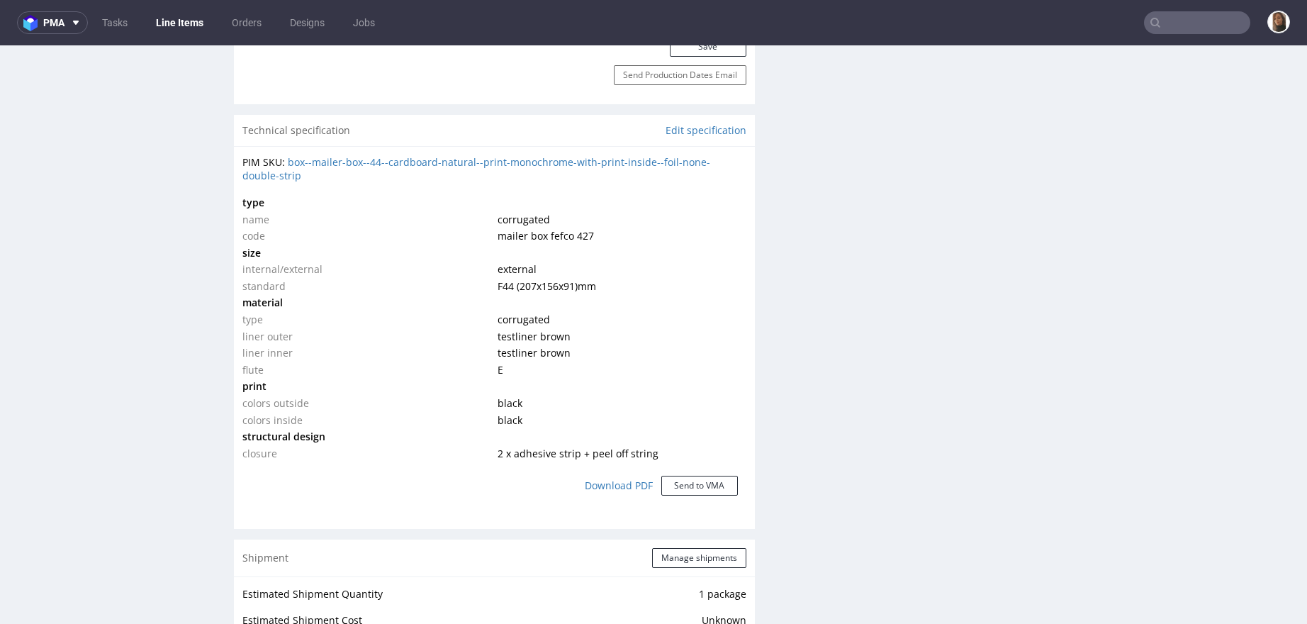
scroll to position [974, 0]
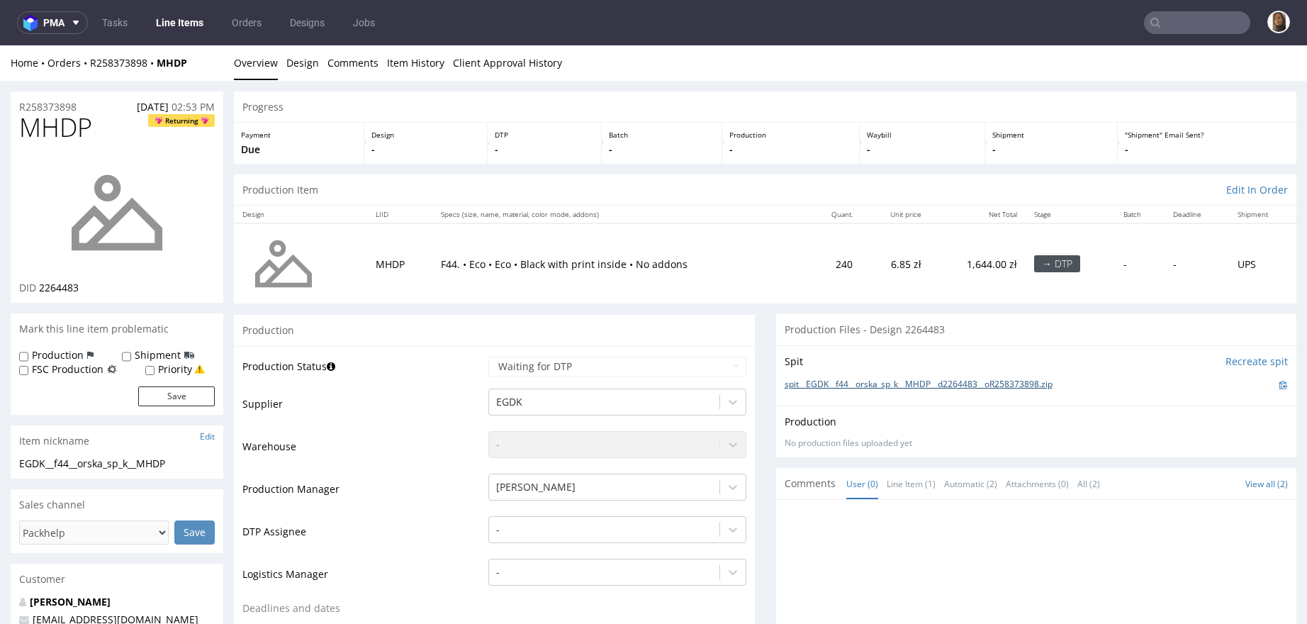
click at [905, 383] on link "spit__EGDK__f44__orska_sp_k__MHDP__d2264483__oR258373898.zip" at bounding box center [919, 385] width 268 height 12
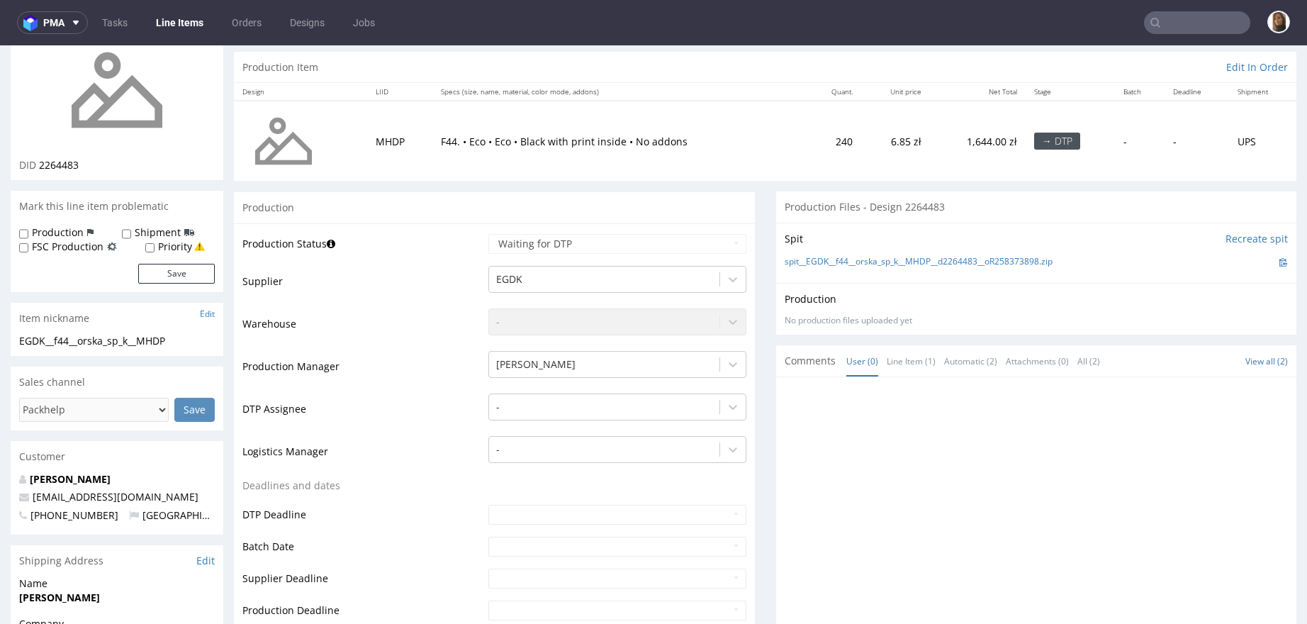
scroll to position [247, 0]
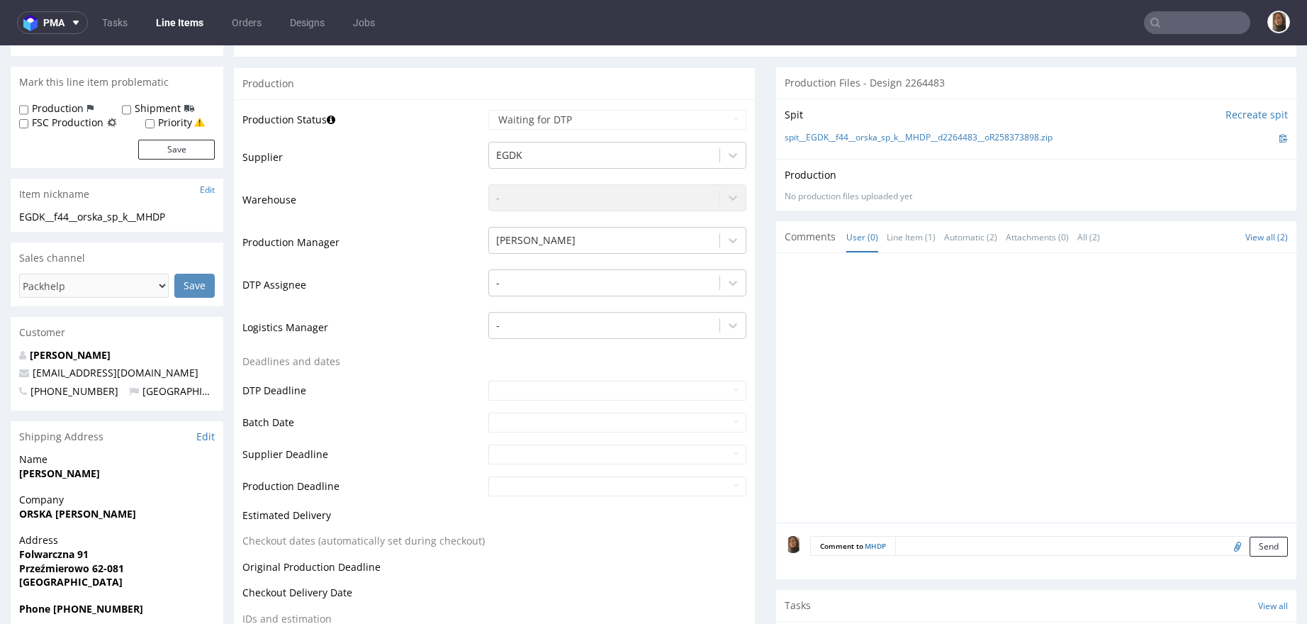
click at [1226, 547] on input "file" at bounding box center [1236, 546] width 20 height 18
type input "C:\fakepath\wysyłkowe duże CI2024 no logo z paskami klejowymi.pdf"
click at [1015, 536] on textarea at bounding box center [1091, 546] width 393 height 20
type textarea "prośba o dopasowanie designy do obecnego rozmiaru"
click at [1250, 607] on button "Send" at bounding box center [1269, 613] width 38 height 20
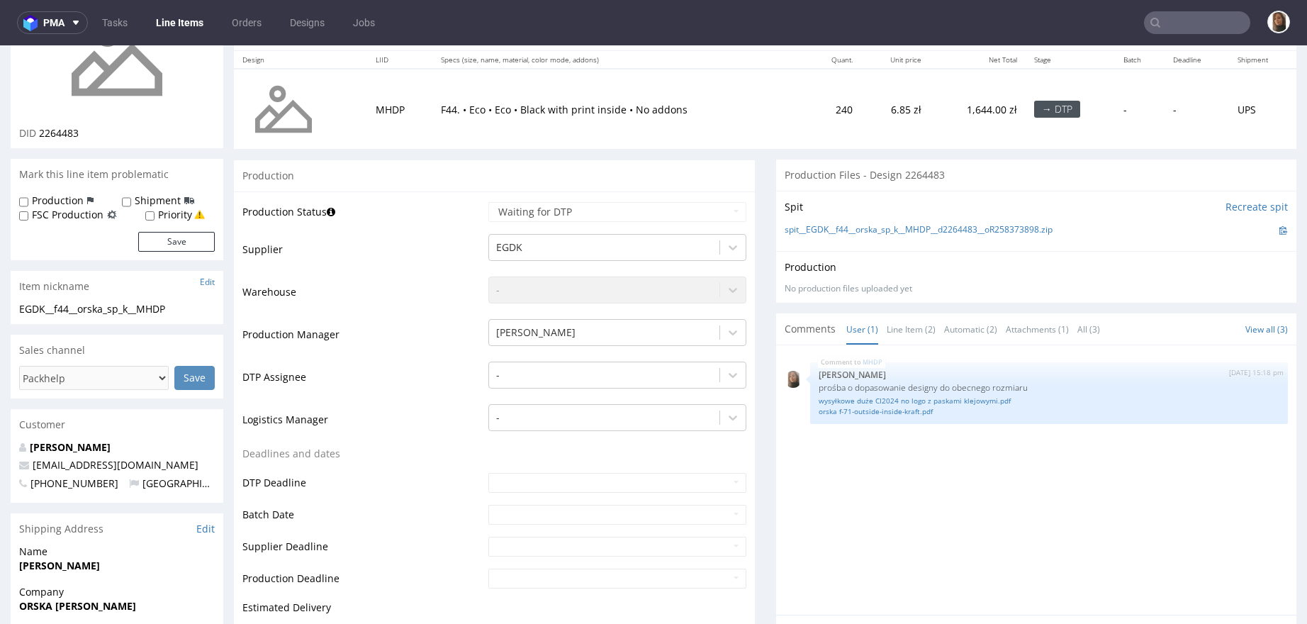
scroll to position [250, 0]
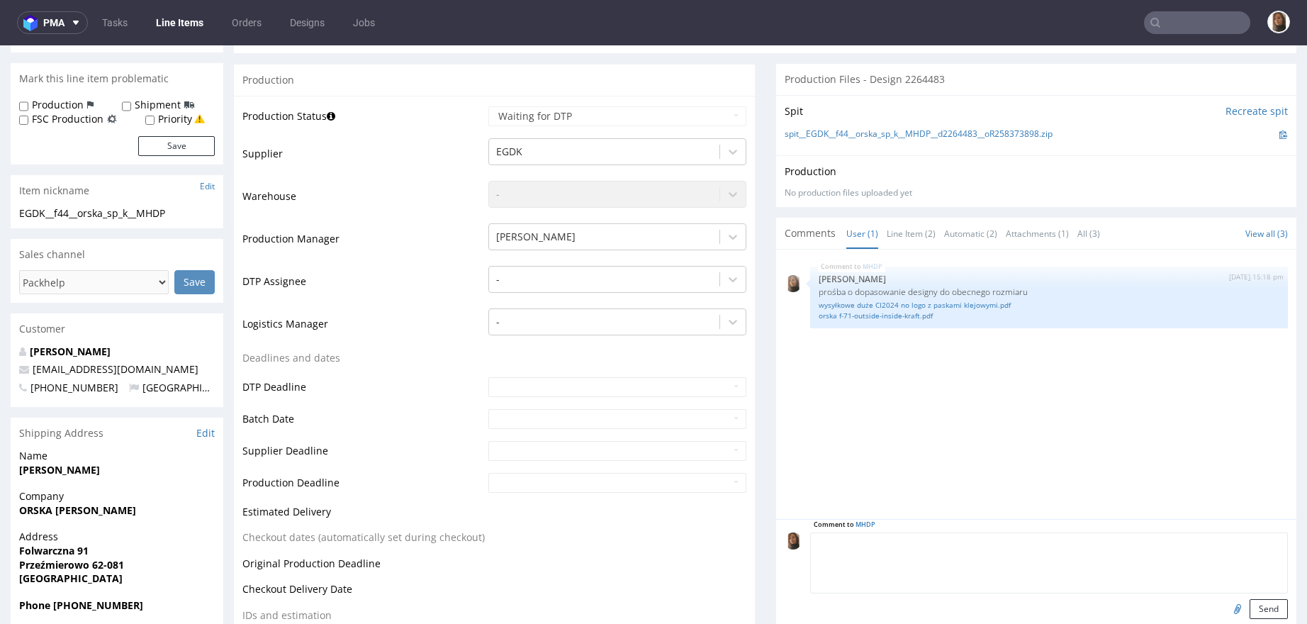
click at [925, 541] on textarea at bounding box center [1049, 562] width 479 height 61
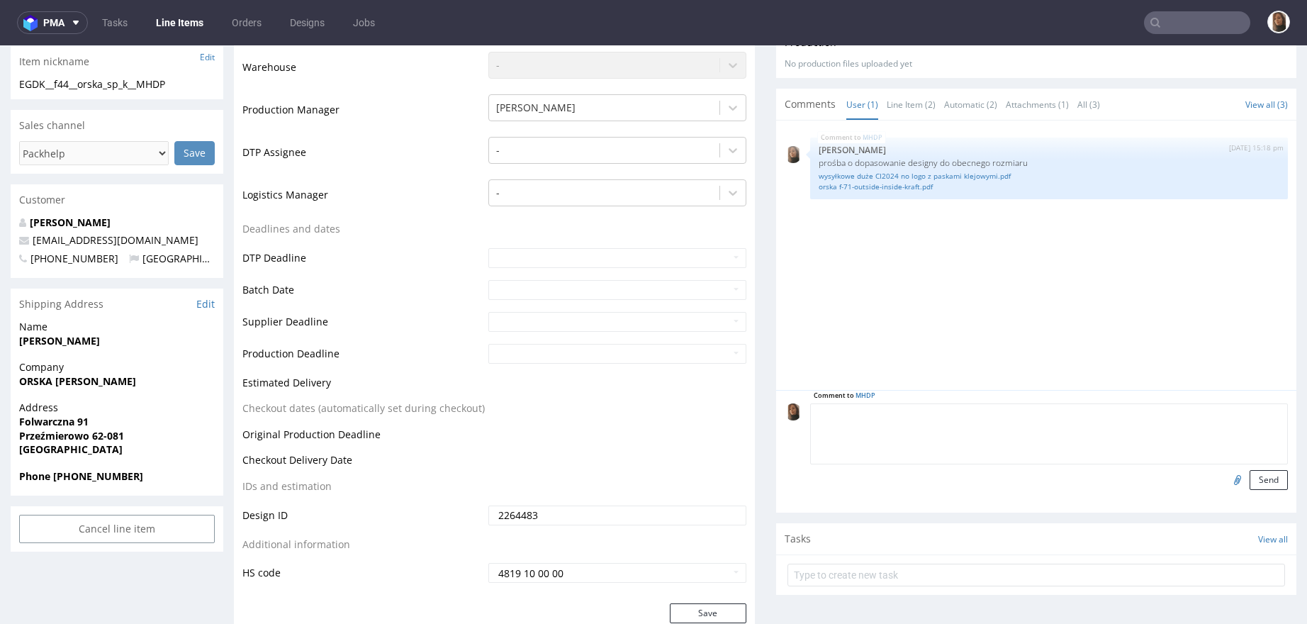
scroll to position [322, 0]
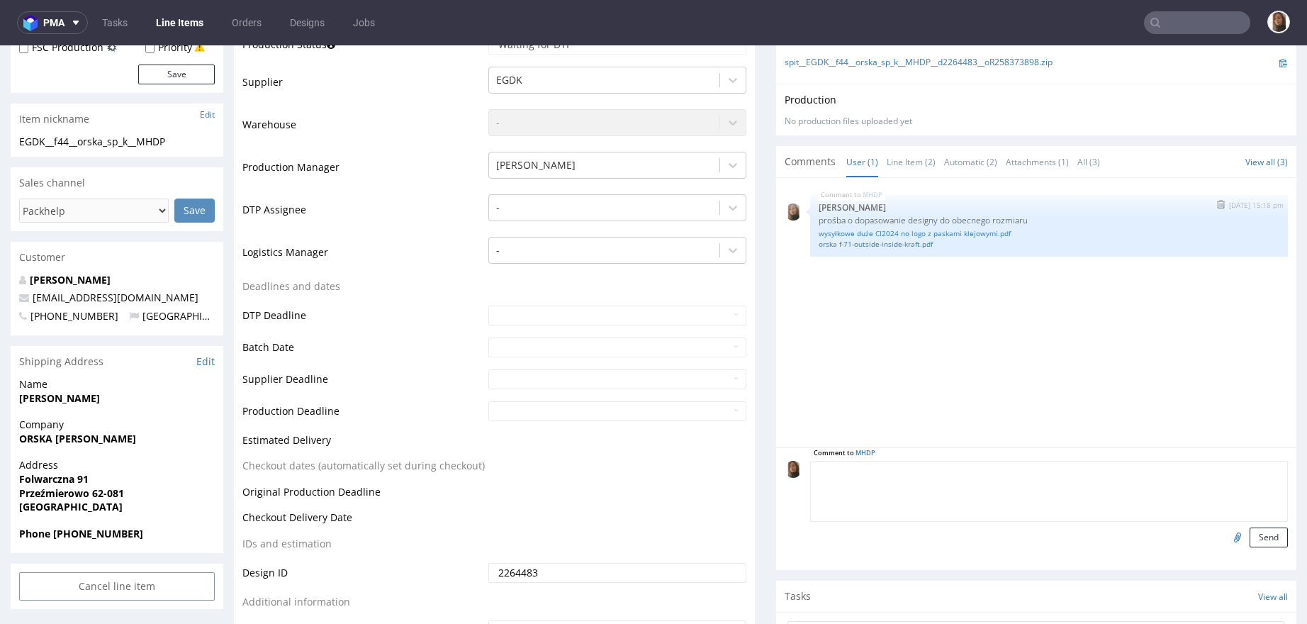
click at [894, 217] on p "prośba o dopasowanie designy do obecnego rozmiaru" at bounding box center [1050, 220] width 462 height 11
copy p "prośba o dopasowanie designy do obecnego rozmiaru"
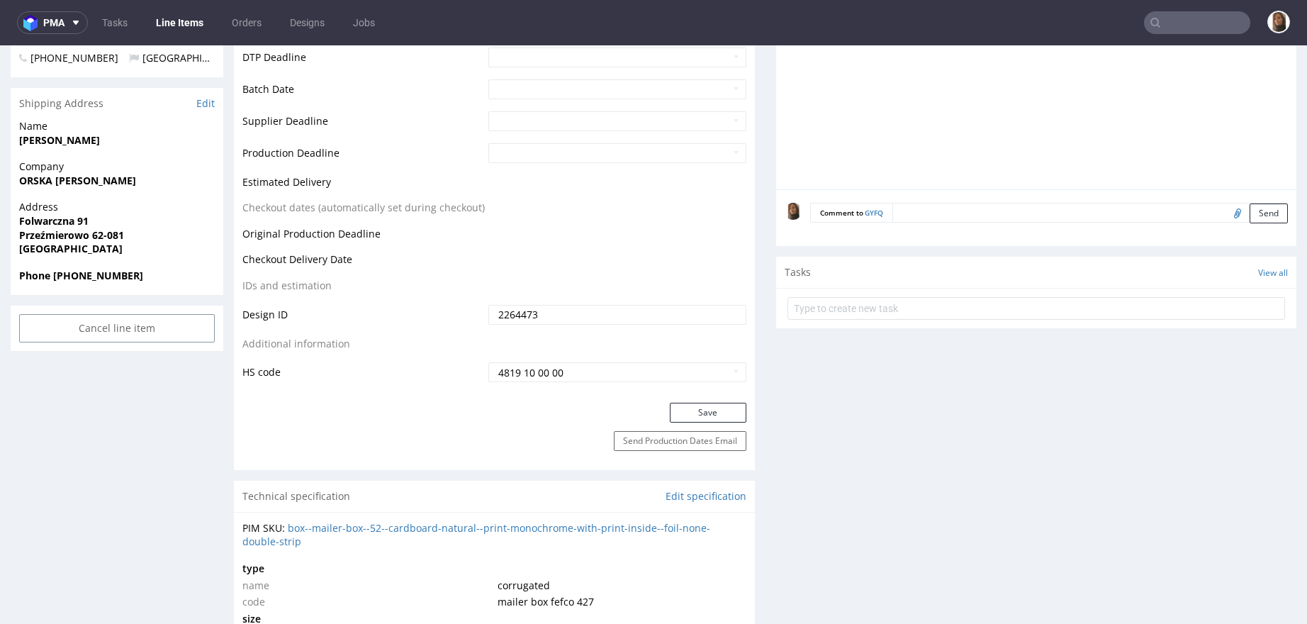
scroll to position [461, 0]
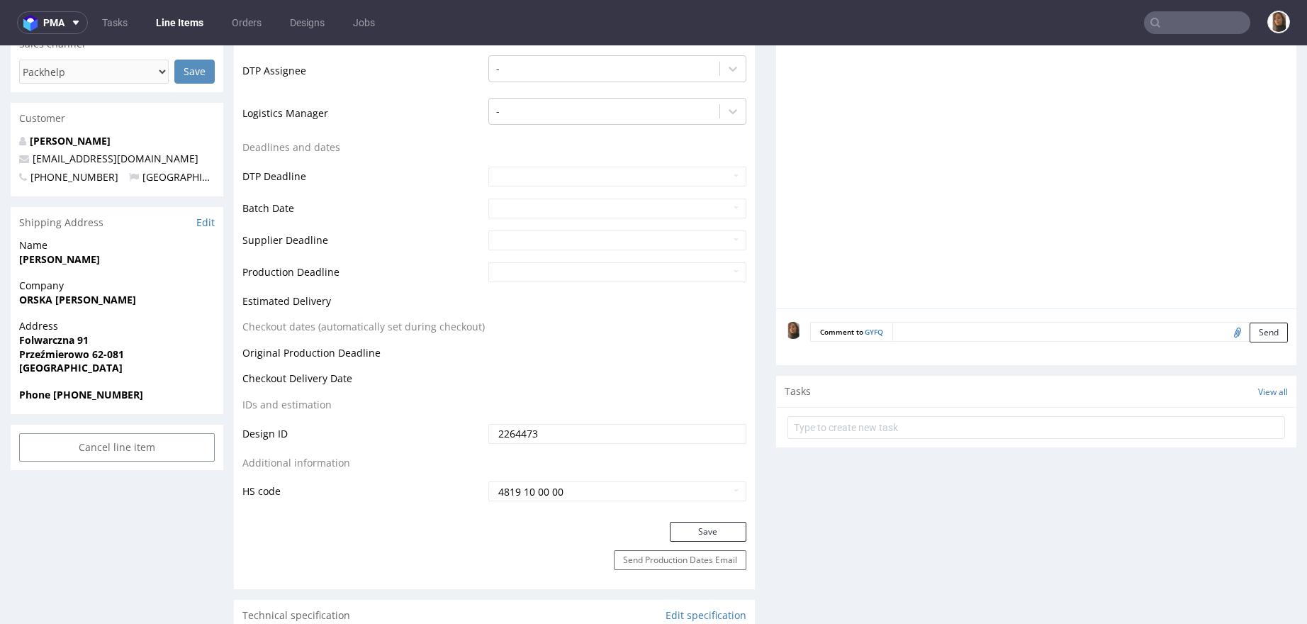
click at [953, 328] on textarea at bounding box center [1091, 332] width 396 height 20
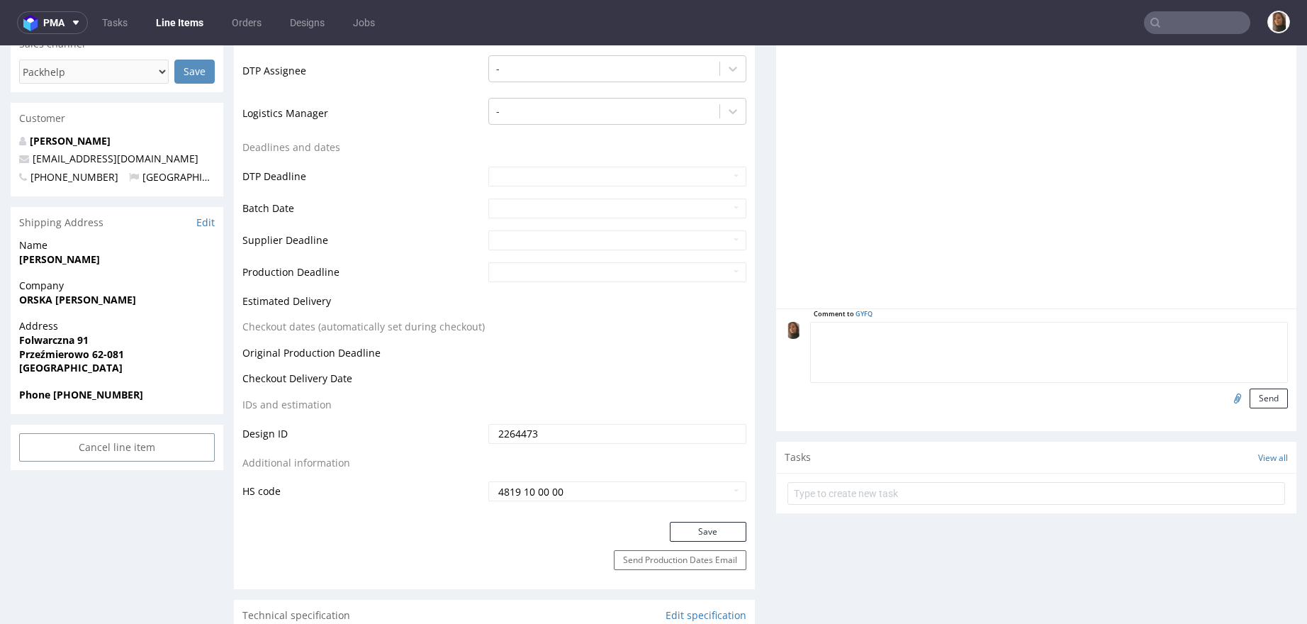
paste textarea "prośba o dopasowanie designy do obecnego rozmiaru"
type textarea "prośba o dopasowanie designy do obecnego rozmiaru"
click at [1226, 395] on input "file" at bounding box center [1236, 398] width 20 height 18
type input "C:\fakepath\wysyłkowe duże CI2024 no logo z paskami klejowymi.pdf"
click at [1250, 394] on button "Send" at bounding box center [1269, 399] width 38 height 20
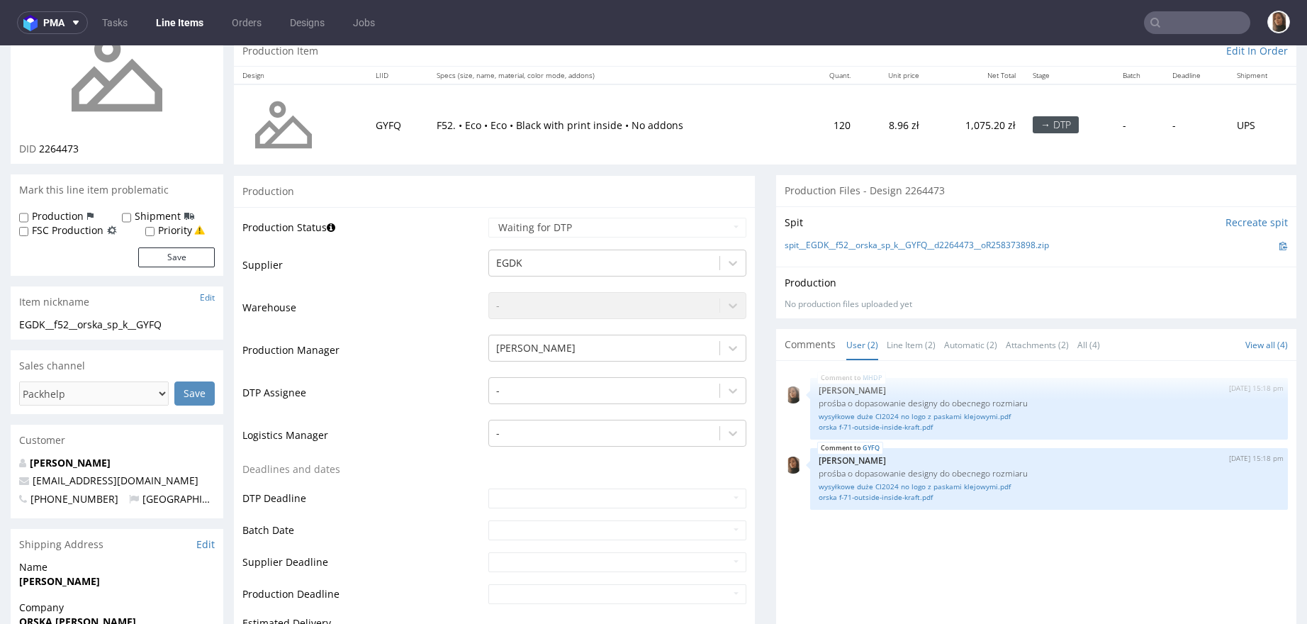
scroll to position [307, 0]
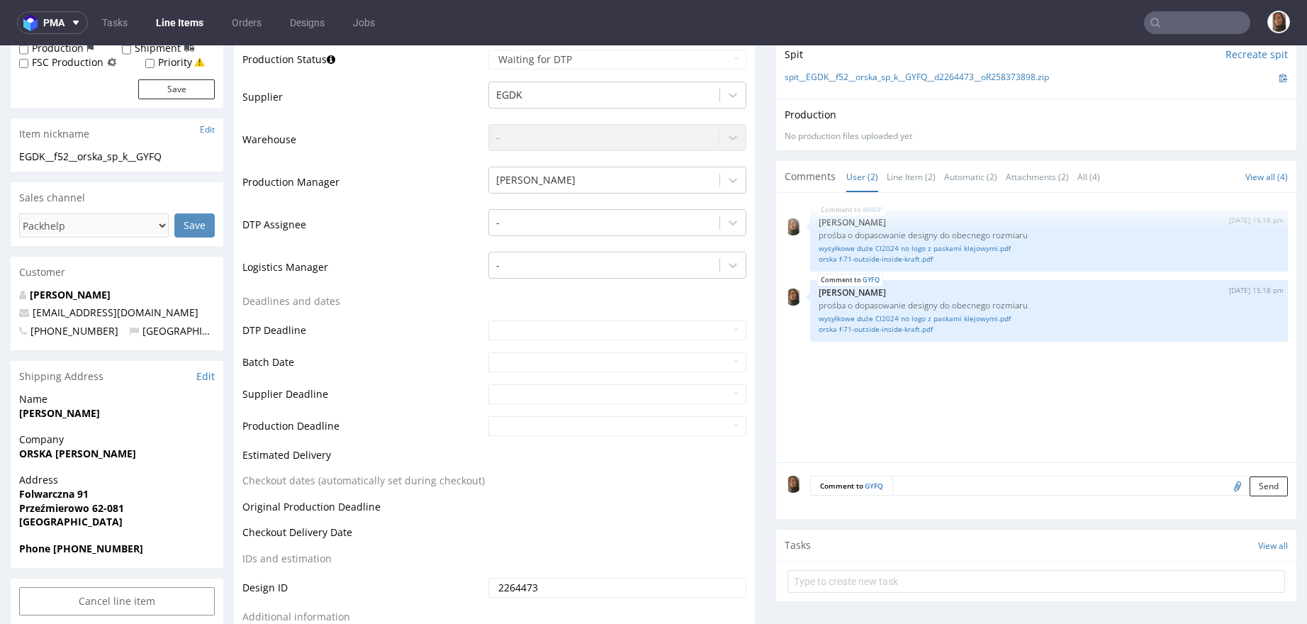
click at [939, 484] on textarea at bounding box center [1091, 486] width 396 height 20
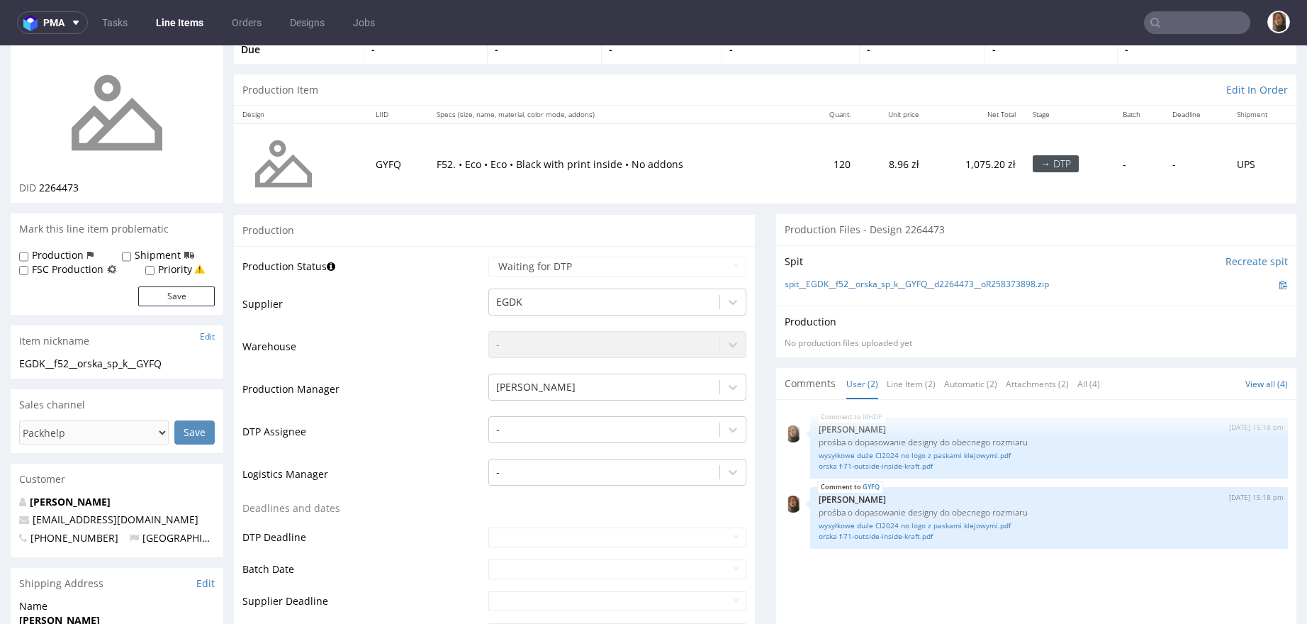
scroll to position [0, 0]
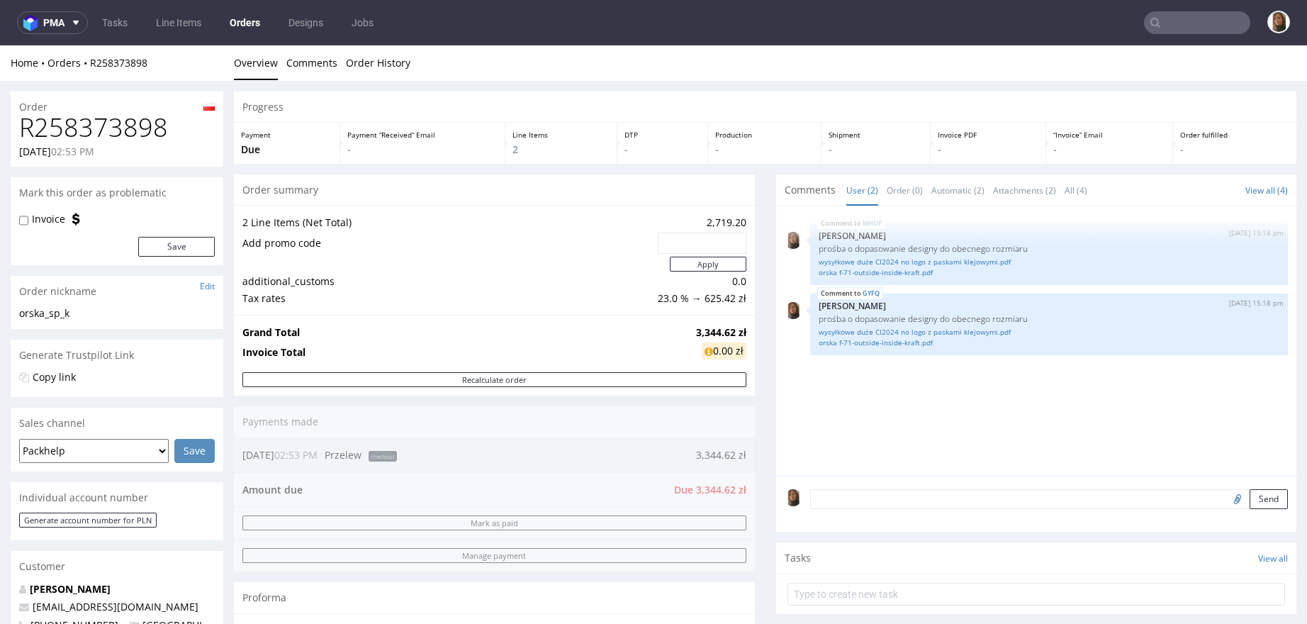
click at [890, 503] on textarea at bounding box center [1049, 499] width 479 height 20
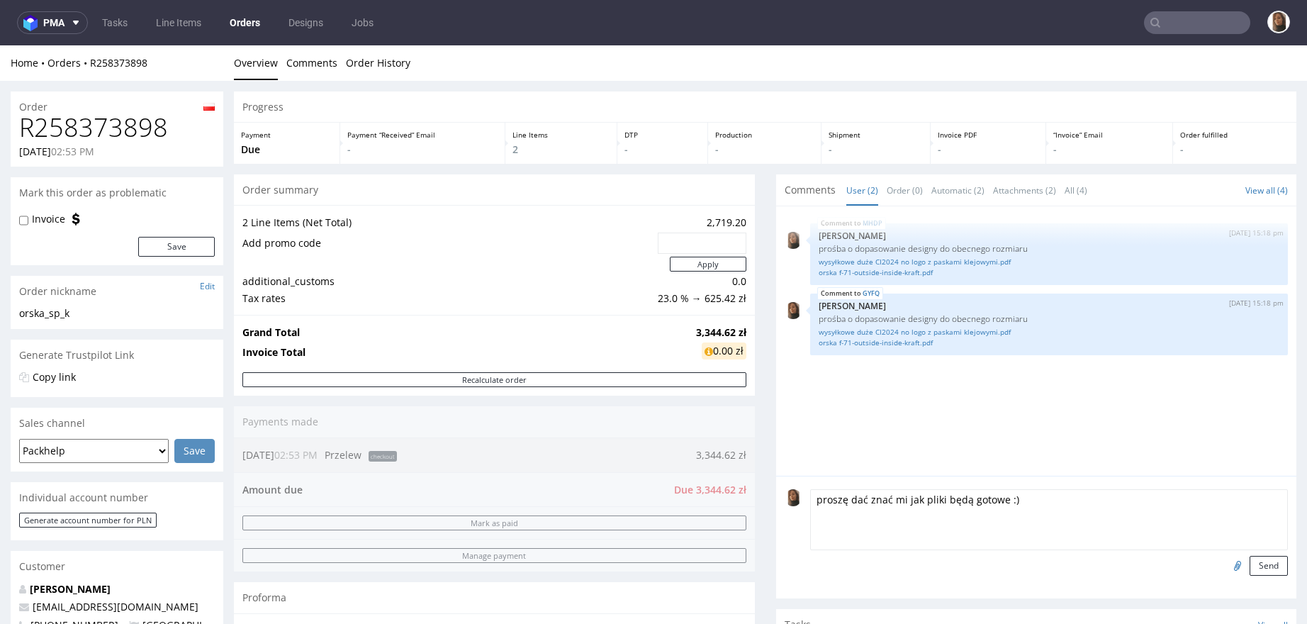
type textarea "proszę dać znać mi jak pliki będą gotowe :)"
drag, startPoint x: 1027, startPoint y: 501, endPoint x: 735, endPoint y: 501, distance: 292.8
click at [735, 501] on div "Progress Payment Due Payment “Received” Email - Line Items 2 DTP - Production -…" at bounding box center [765, 547] width 1063 height 912
click at [1108, 248] on p "prośba o dopasowanie designy do obecnego rozmiaru" at bounding box center [1050, 248] width 462 height 11
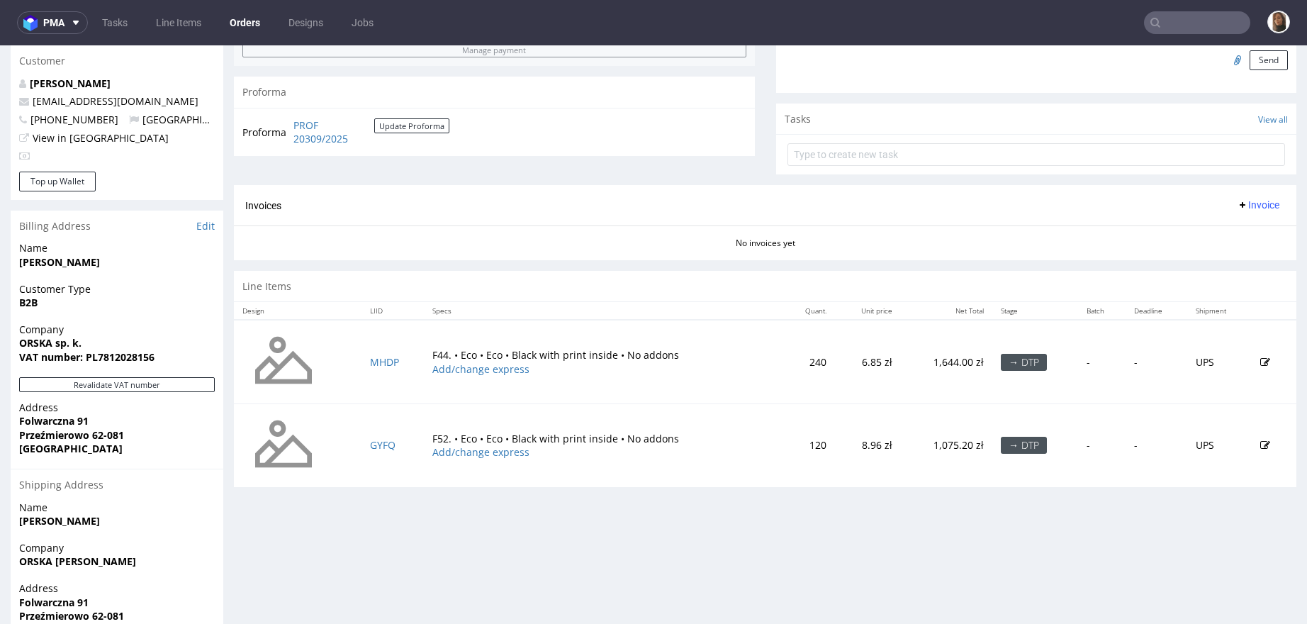
scroll to position [575, 0]
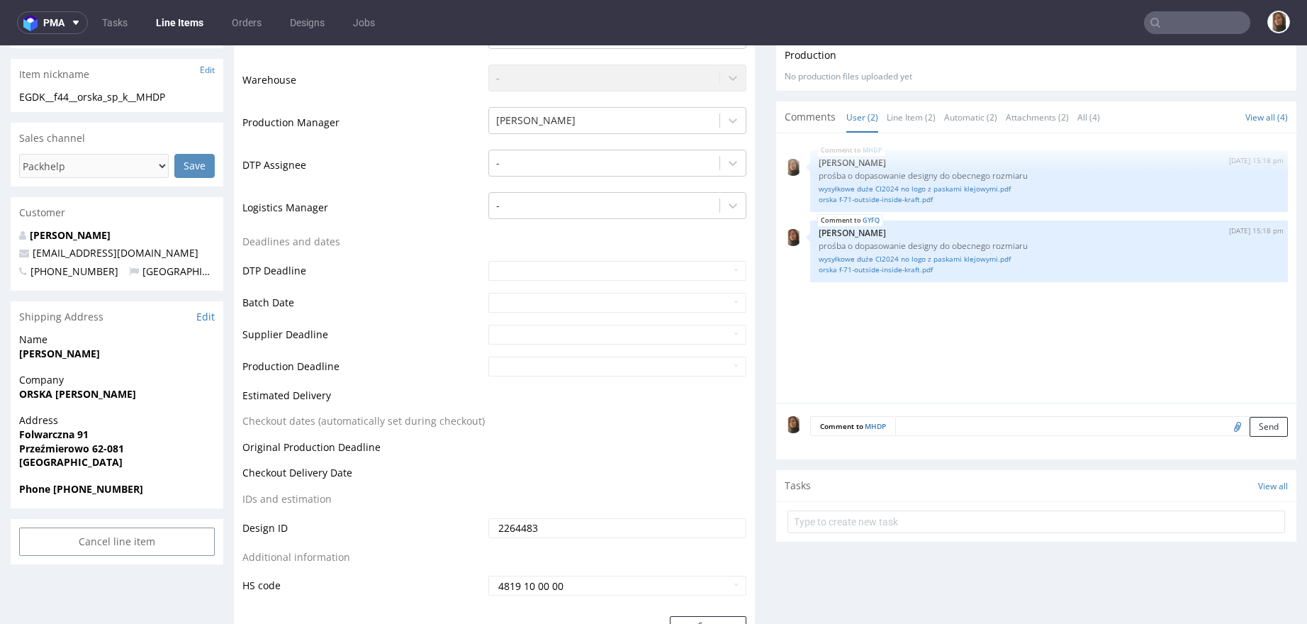
scroll to position [417, 0]
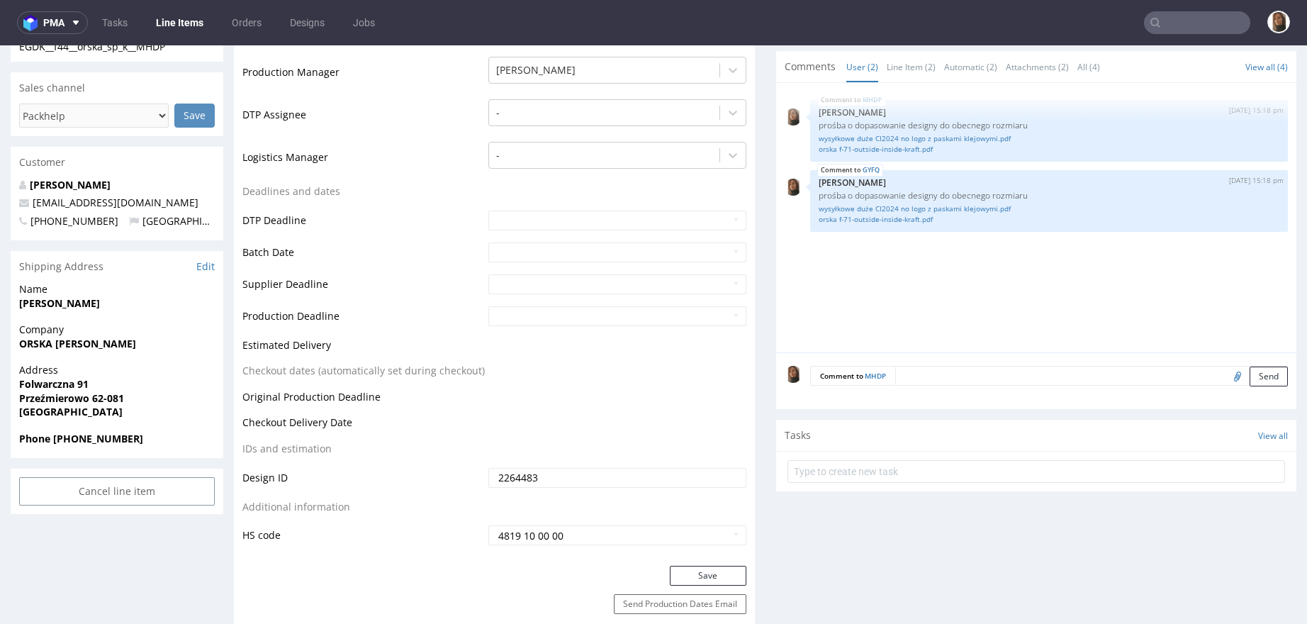
click at [942, 377] on textarea at bounding box center [1091, 376] width 393 height 20
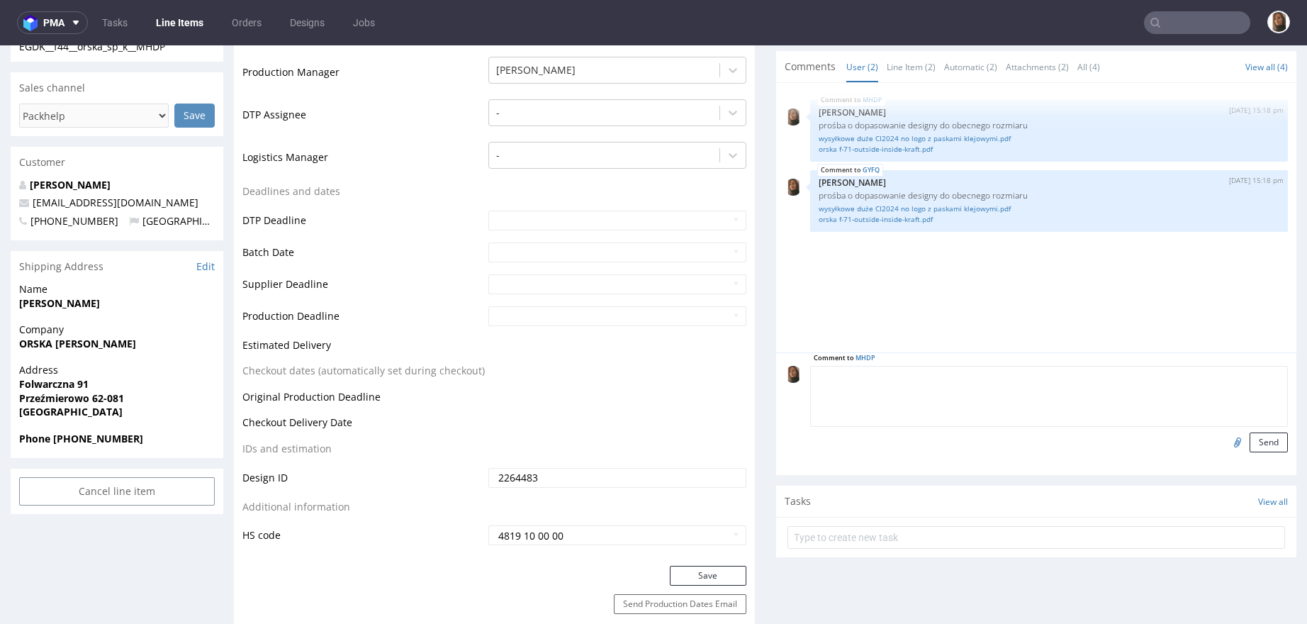
paste textarea "proszę dać znać mi jak pliki będą gotowe :)"
type textarea "proszę dać znać mi jak pliki będą gotowe :)"
click at [1250, 440] on button "Send" at bounding box center [1269, 442] width 38 height 20
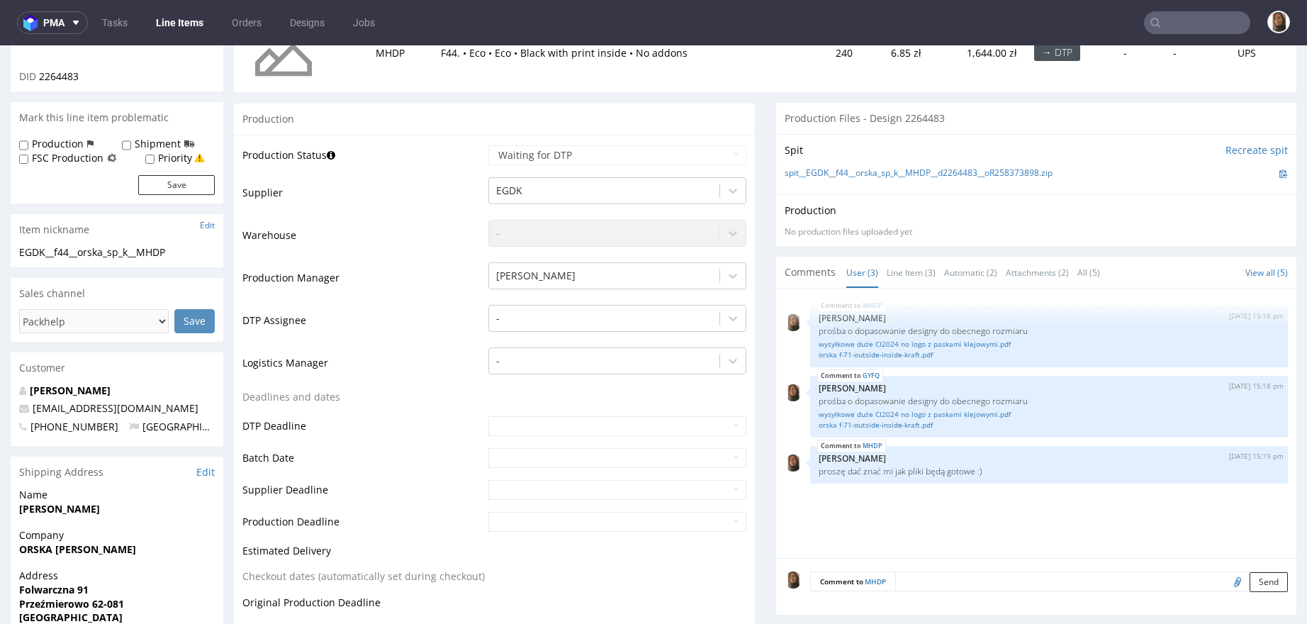
scroll to position [0, 0]
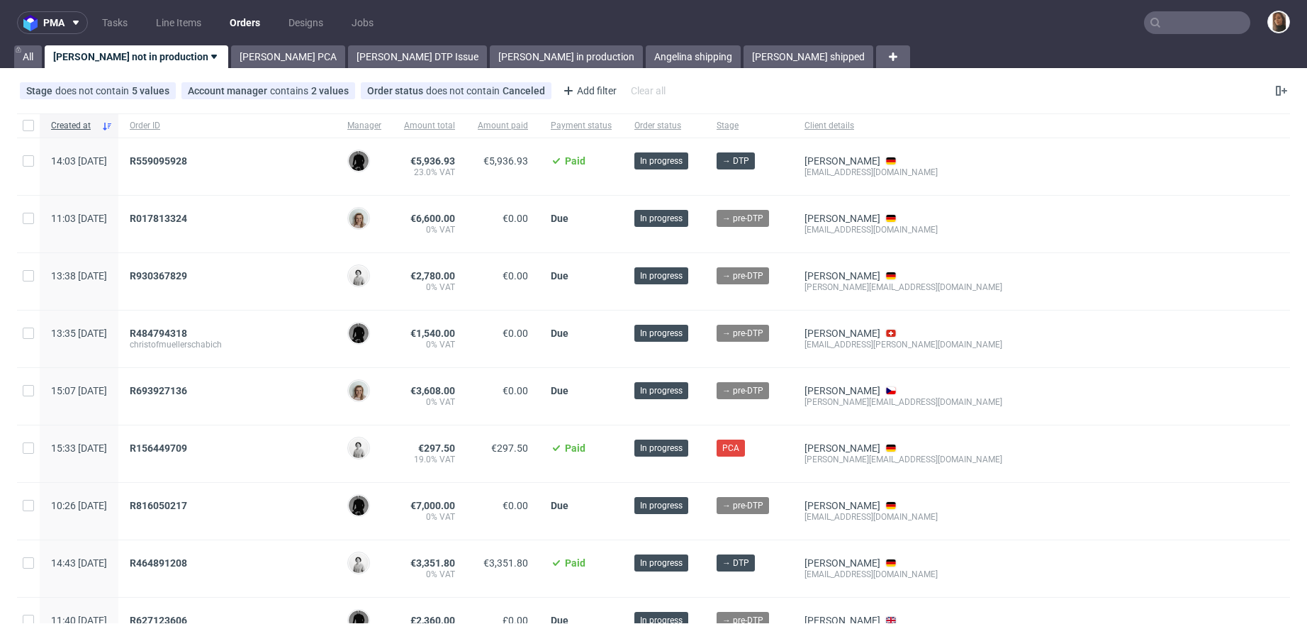
click at [1185, 8] on nav "pma Tasks Line Items Orders Designs Jobs" at bounding box center [653, 22] width 1307 height 45
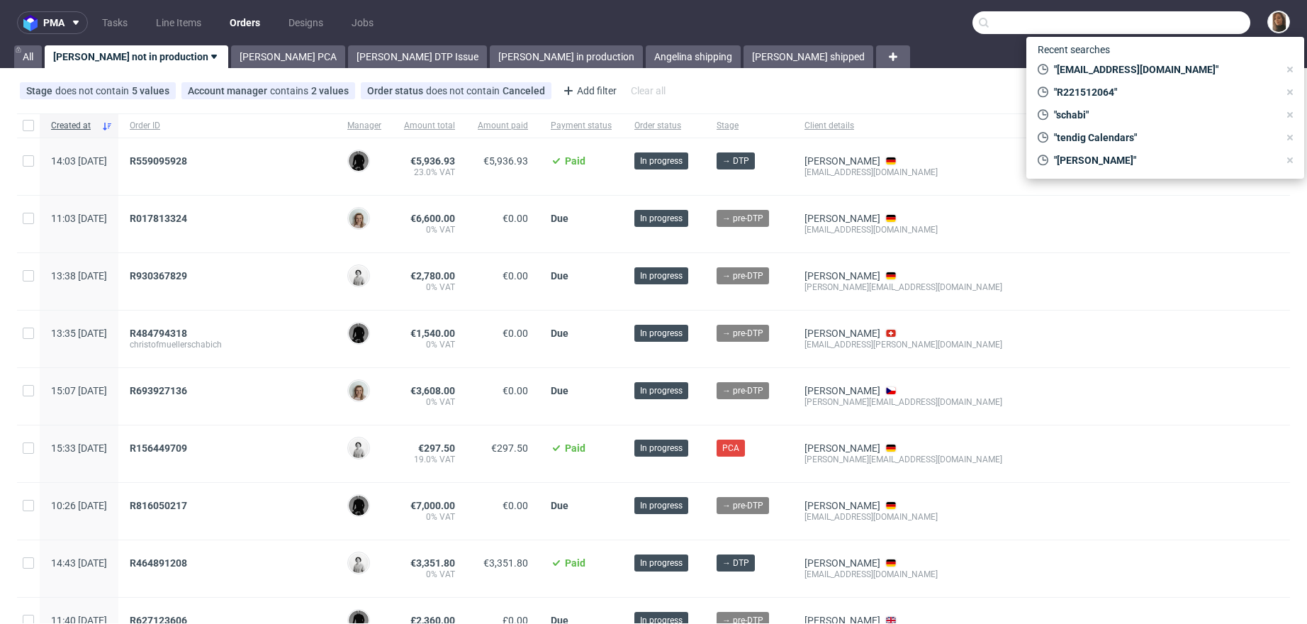
click at [1193, 21] on input "text" at bounding box center [1112, 22] width 278 height 23
paste input "[PERSON_NAME]"
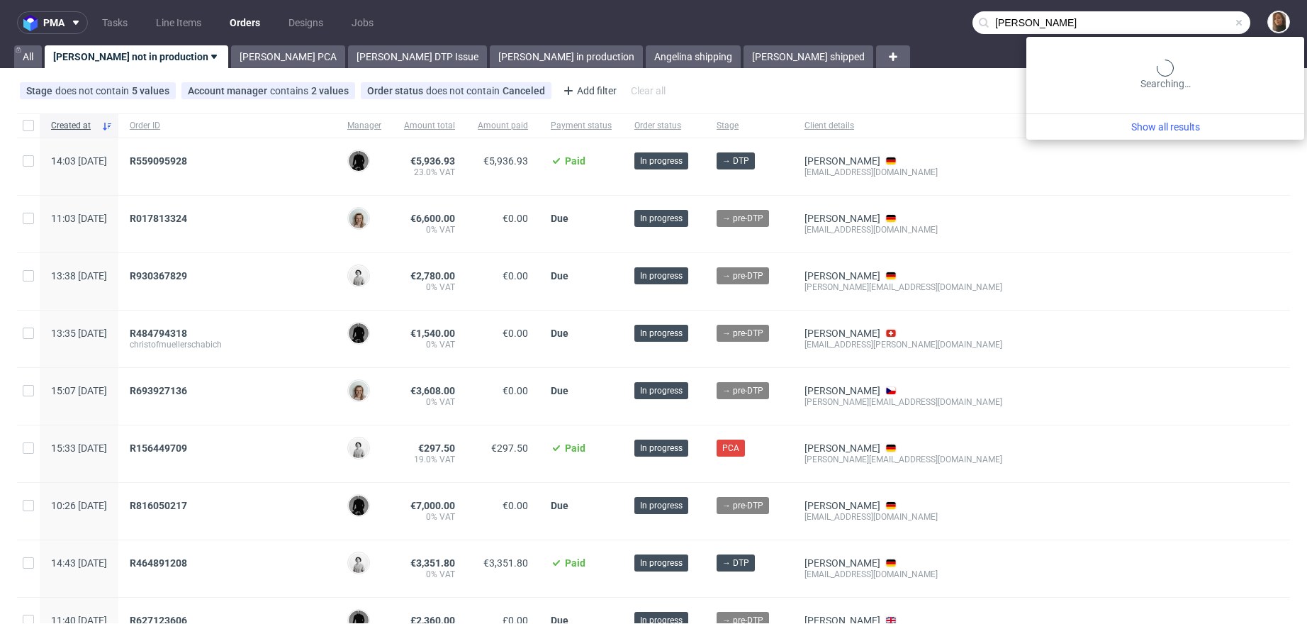
type input "[PERSON_NAME]"
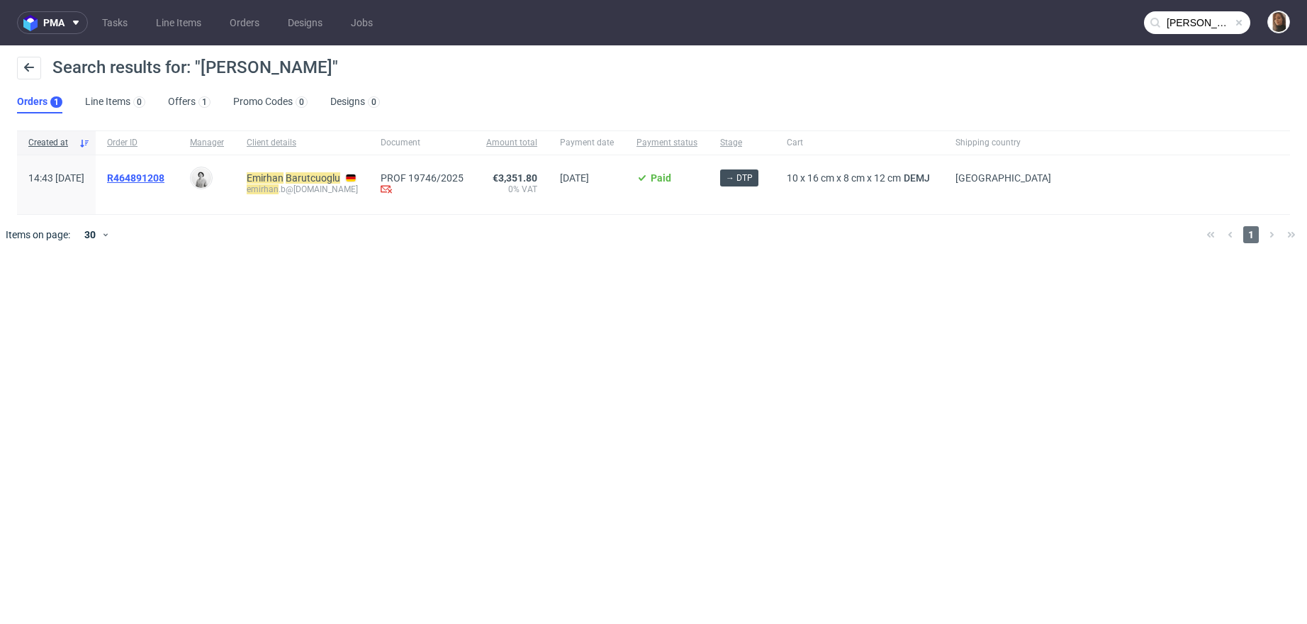
click at [164, 176] on span "R464891208" at bounding box center [135, 177] width 57 height 11
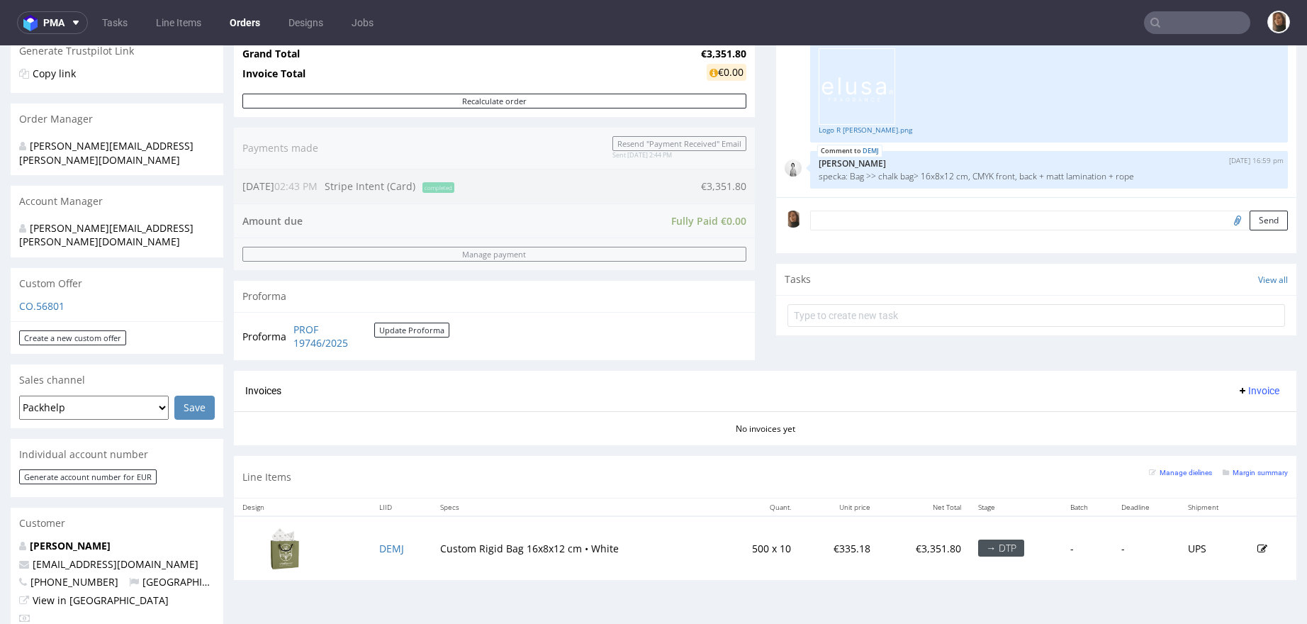
scroll to position [318, 0]
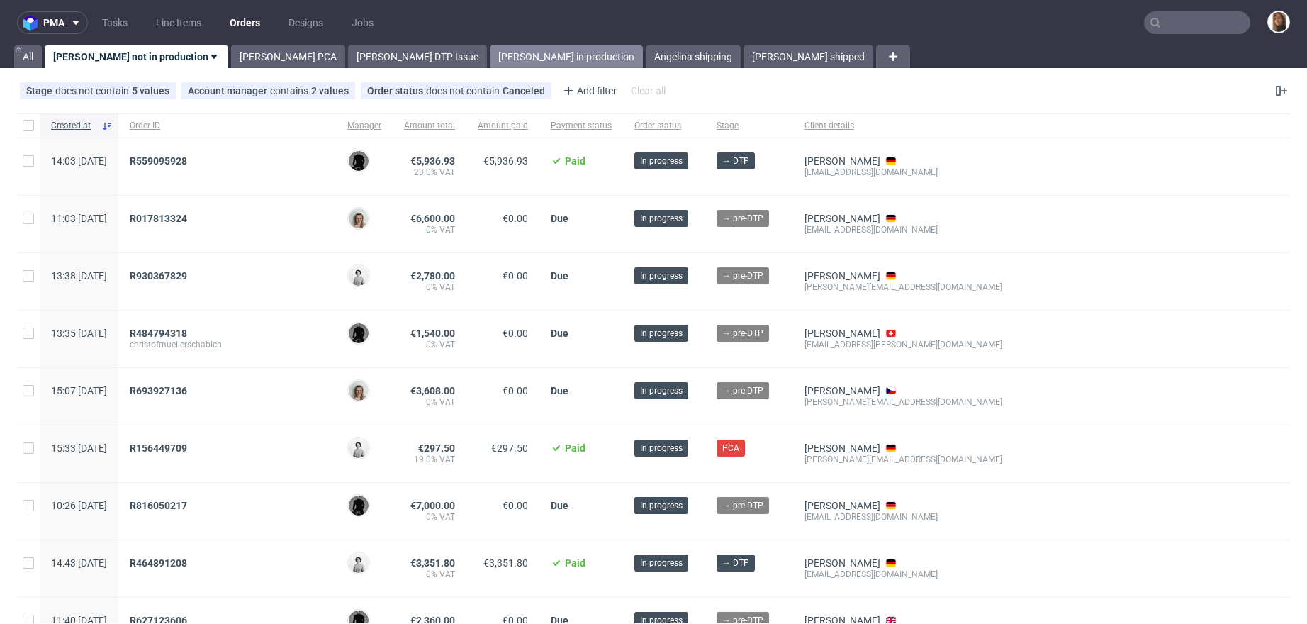
click at [490, 51] on link "[PERSON_NAME] in production" at bounding box center [566, 56] width 153 height 23
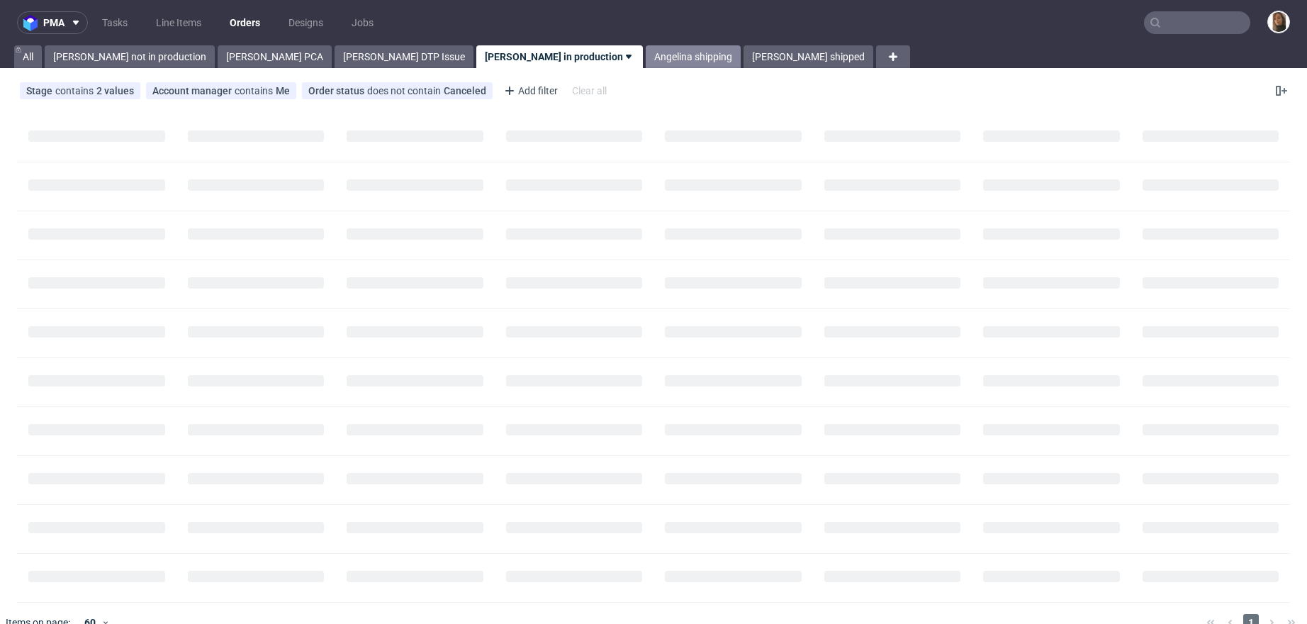
click at [646, 52] on link "Angelina shipping" at bounding box center [693, 56] width 95 height 23
